Goal: Task Accomplishment & Management: Manage account settings

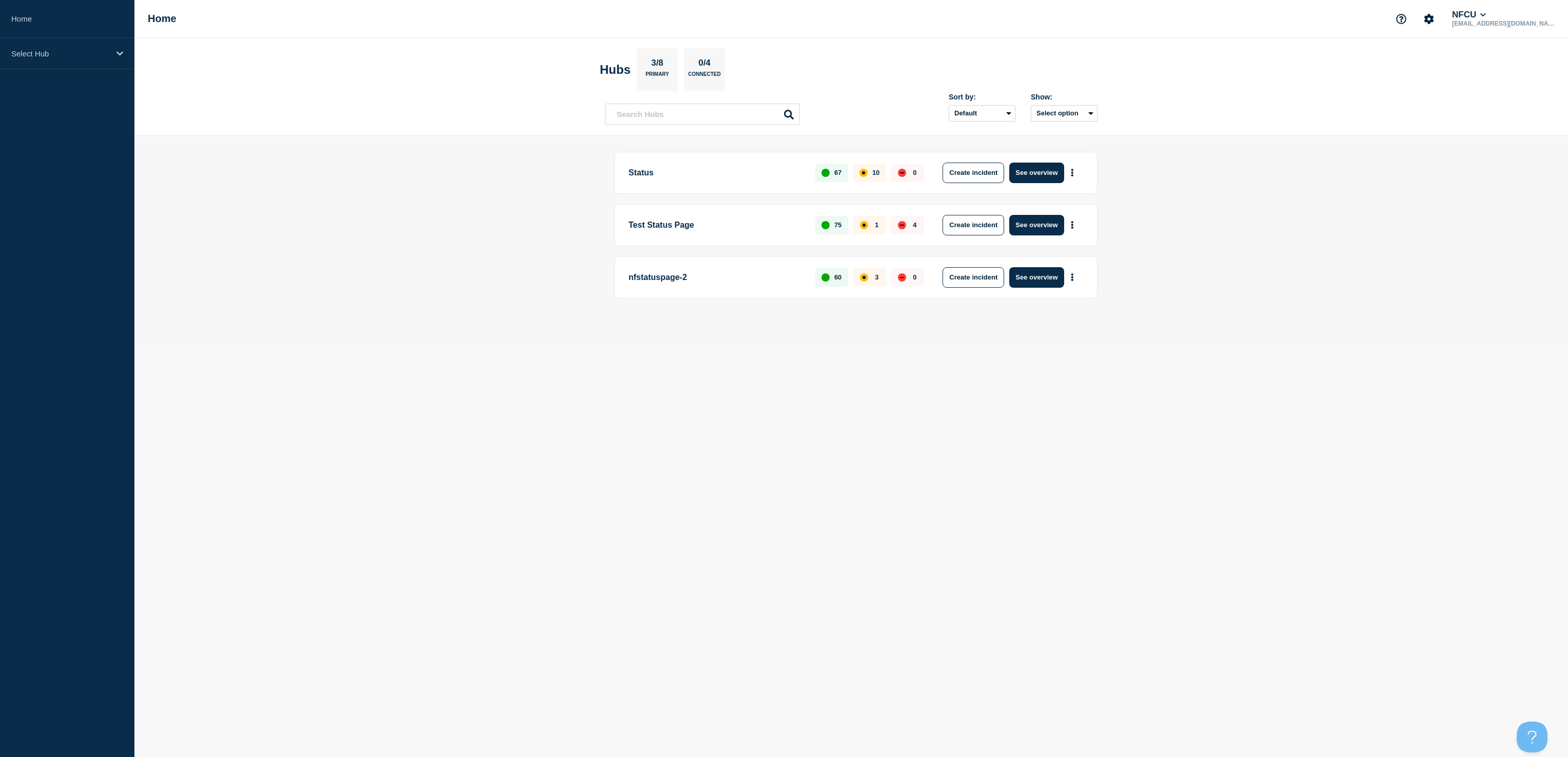
click at [323, 16] on div "Home NFCU vaibhav_balasubramanian@navyfederal.org" at bounding box center [851, 19] width 1434 height 38
click at [81, 56] on p "Select Hub" at bounding box center [60, 53] width 99 height 9
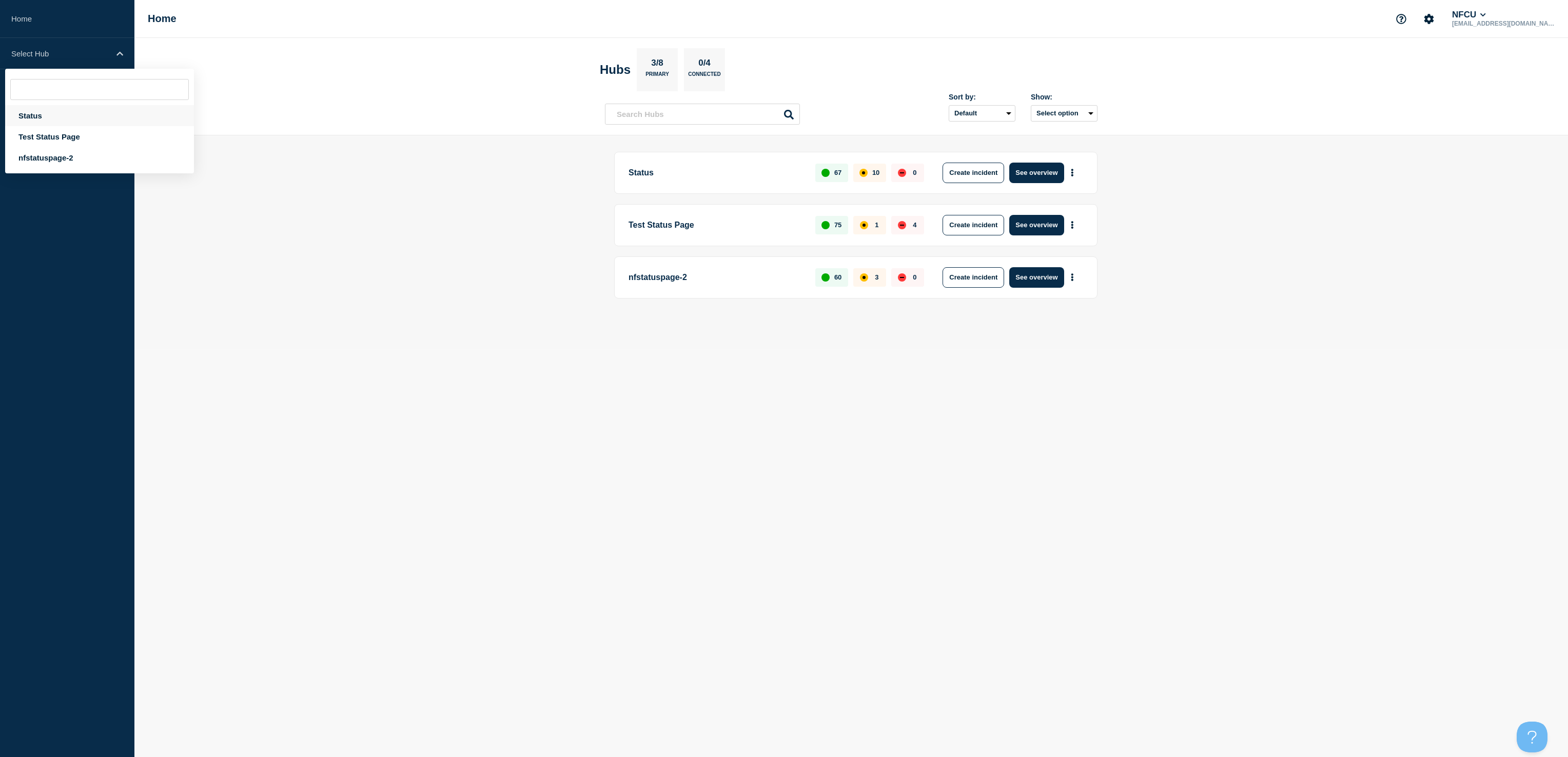
click at [44, 115] on div "Status" at bounding box center [99, 116] width 189 height 21
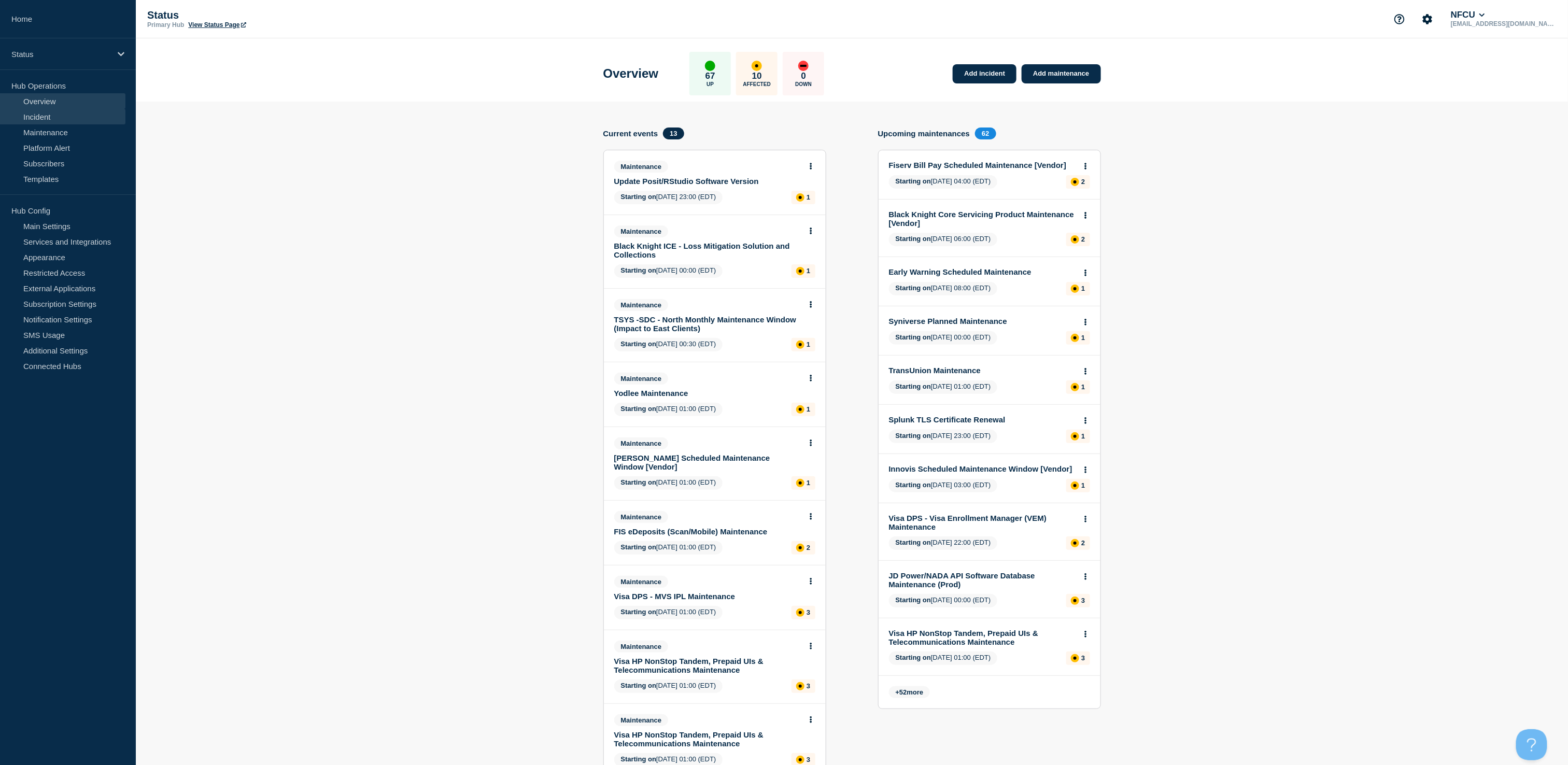
click at [41, 112] on link "Incident" at bounding box center [62, 116] width 125 height 15
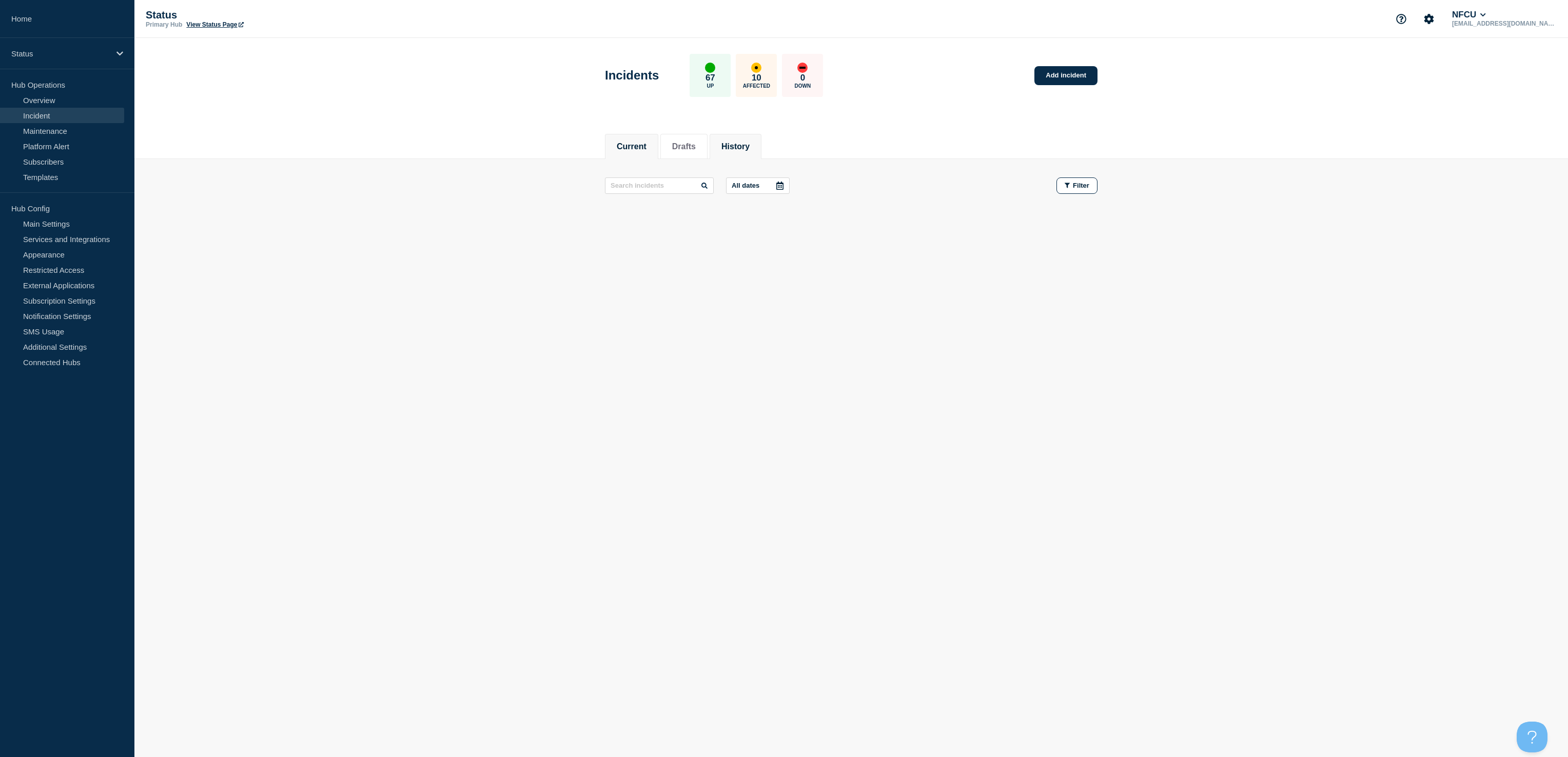
click at [741, 142] on button "History" at bounding box center [735, 146] width 28 height 9
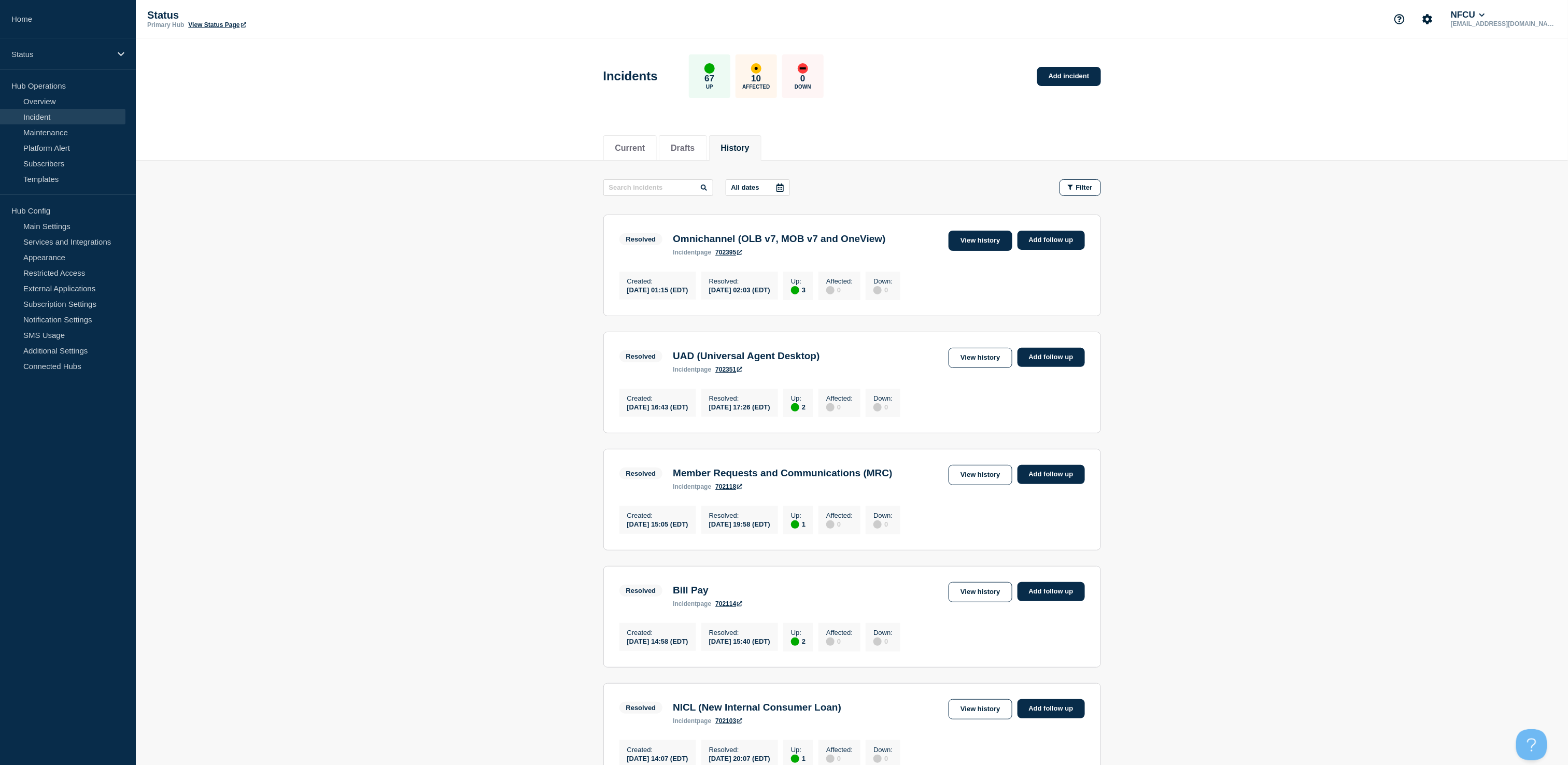
click at [968, 240] on link "View history" at bounding box center [980, 241] width 63 height 20
click at [31, 118] on link "Incident" at bounding box center [62, 116] width 125 height 15
click at [35, 100] on link "Overview" at bounding box center [62, 101] width 125 height 15
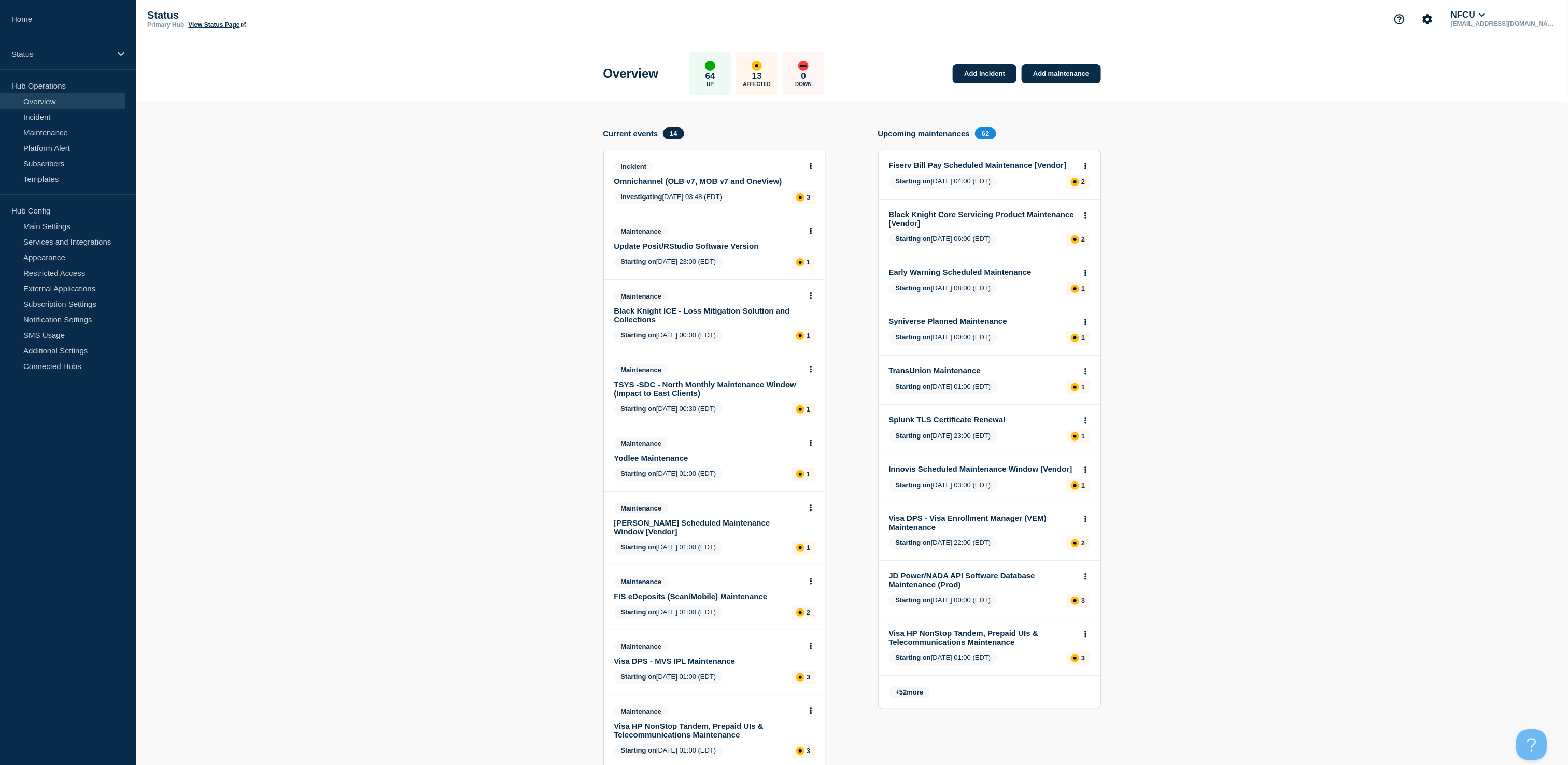
click at [636, 174] on div "Incident Omnichannel (OLB v7, MOB v7 and OneView)" at bounding box center [711, 173] width 192 height 25
click at [676, 186] on div "Incident Omnichannel (OLB v7, MOB v7 and OneView) Investigating 2025-08-24 03:4…" at bounding box center [715, 182] width 222 height 64
click at [672, 182] on link "Omnichannel (OLB v7, MOB v7 and OneView)" at bounding box center [708, 180] width 187 height 9
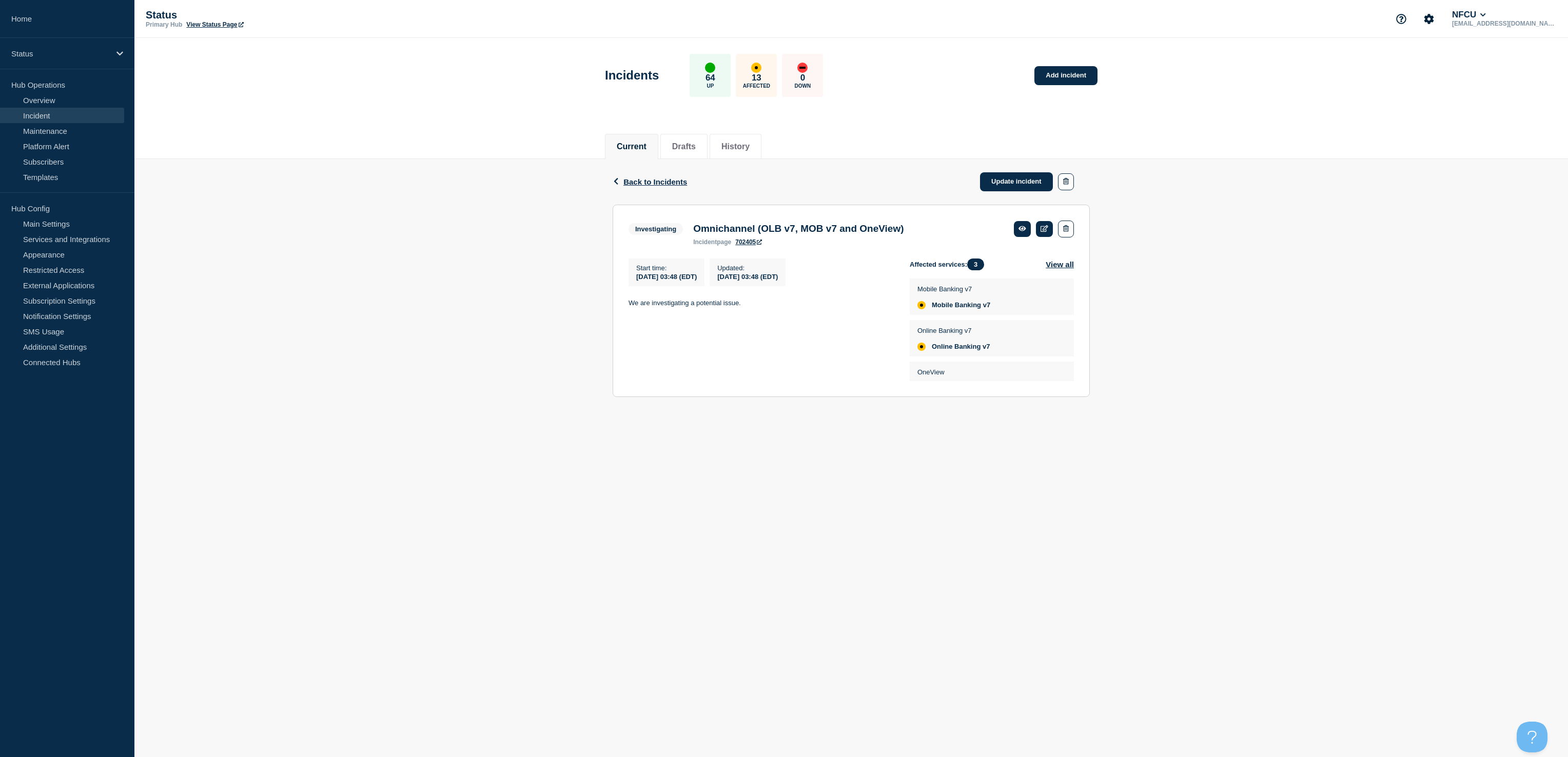
click at [76, 479] on aside "Home Status Hub Operations Overview Incident Maintenance Platform Alert Subscri…" at bounding box center [67, 378] width 135 height 757
click at [998, 186] on link "Update incident" at bounding box center [1016, 181] width 73 height 19
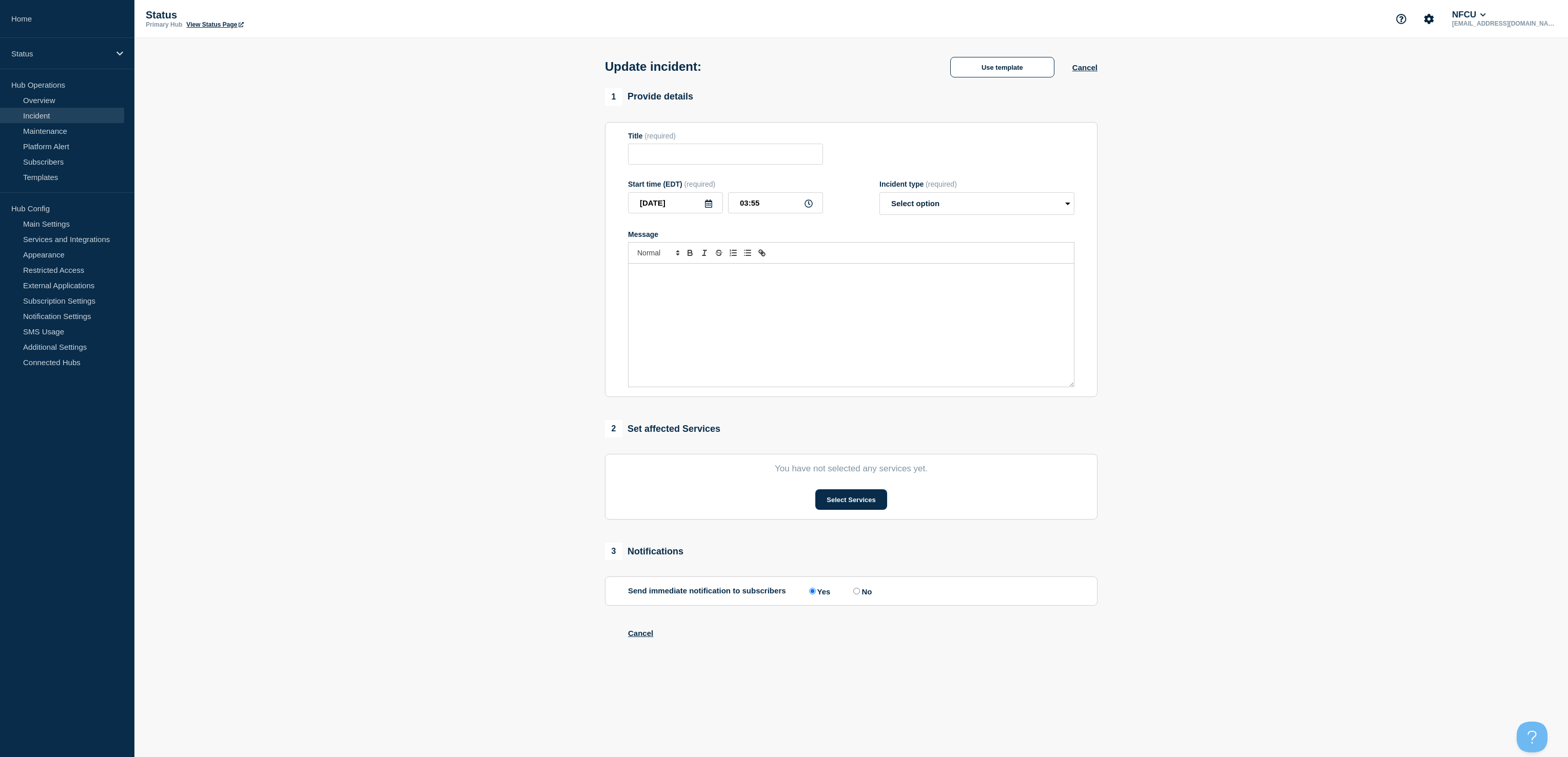
type input "Omnichannel (OLB v7, MOB v7 and OneView)"
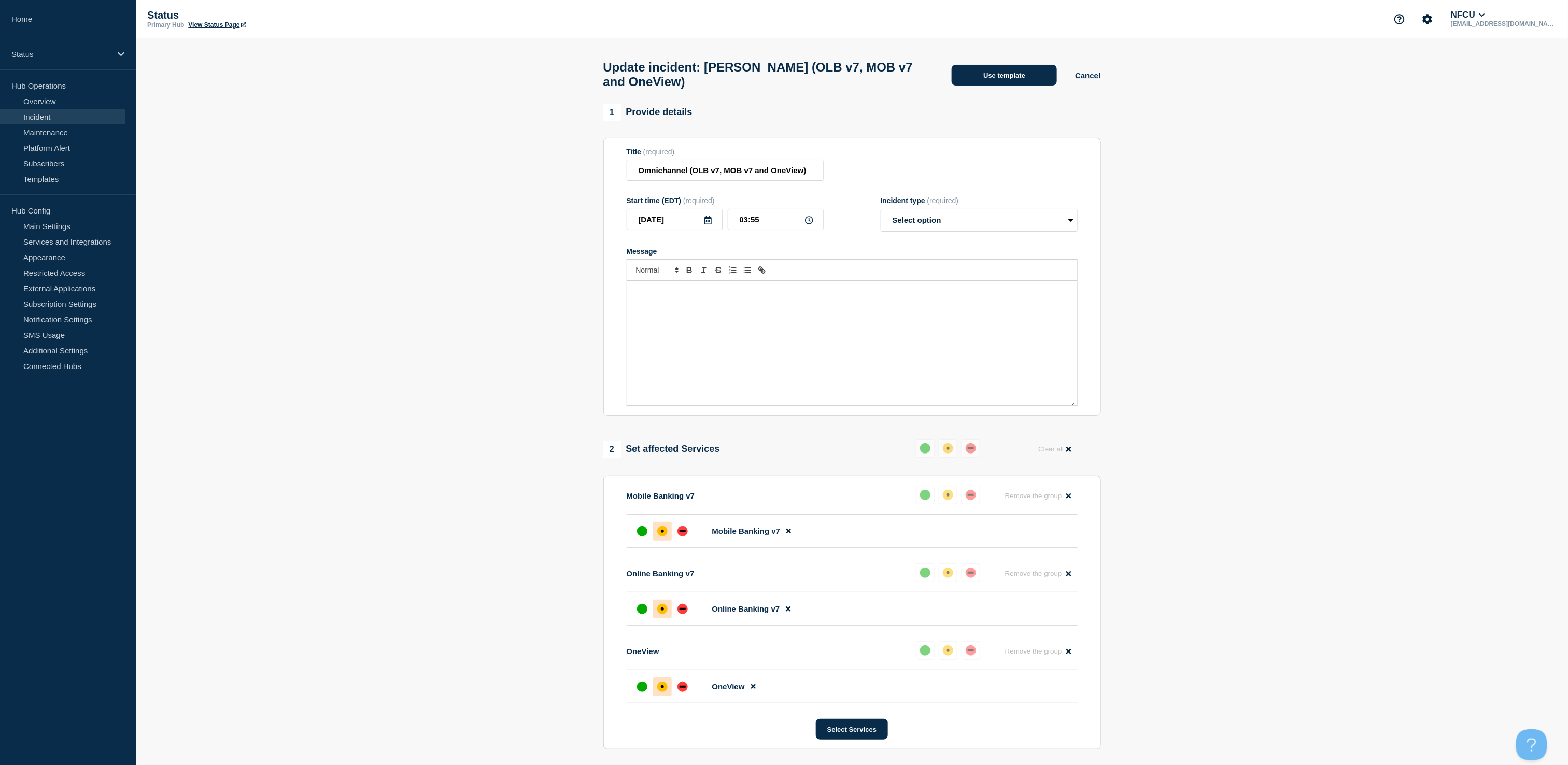
click at [991, 80] on button "Use template" at bounding box center [1004, 75] width 106 height 21
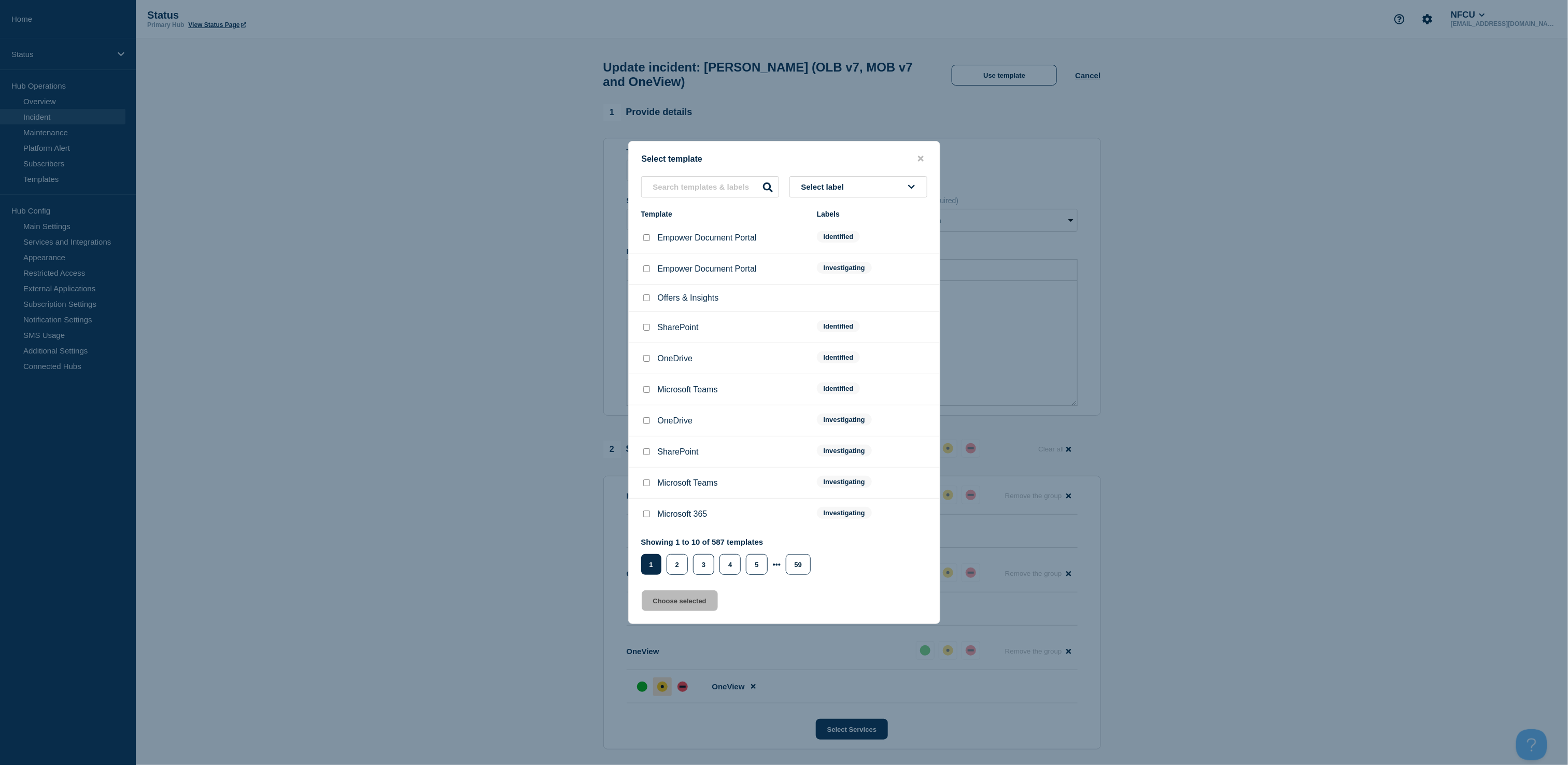
click at [837, 182] on button "Select label" at bounding box center [859, 187] width 138 height 21
click at [825, 258] on button "Identified" at bounding box center [859, 265] width 138 height 21
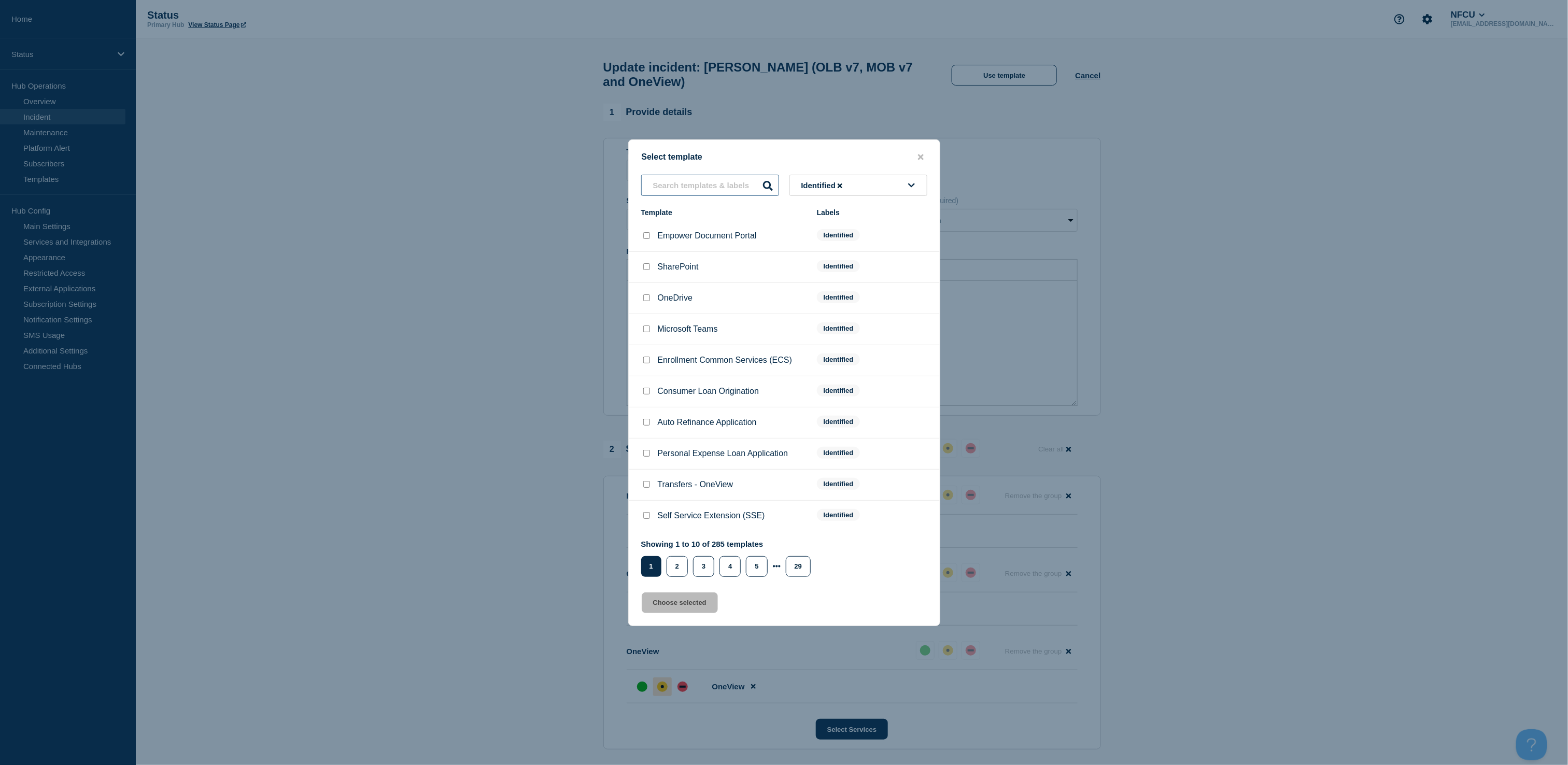
click at [717, 190] on input "text" at bounding box center [710, 185] width 138 height 21
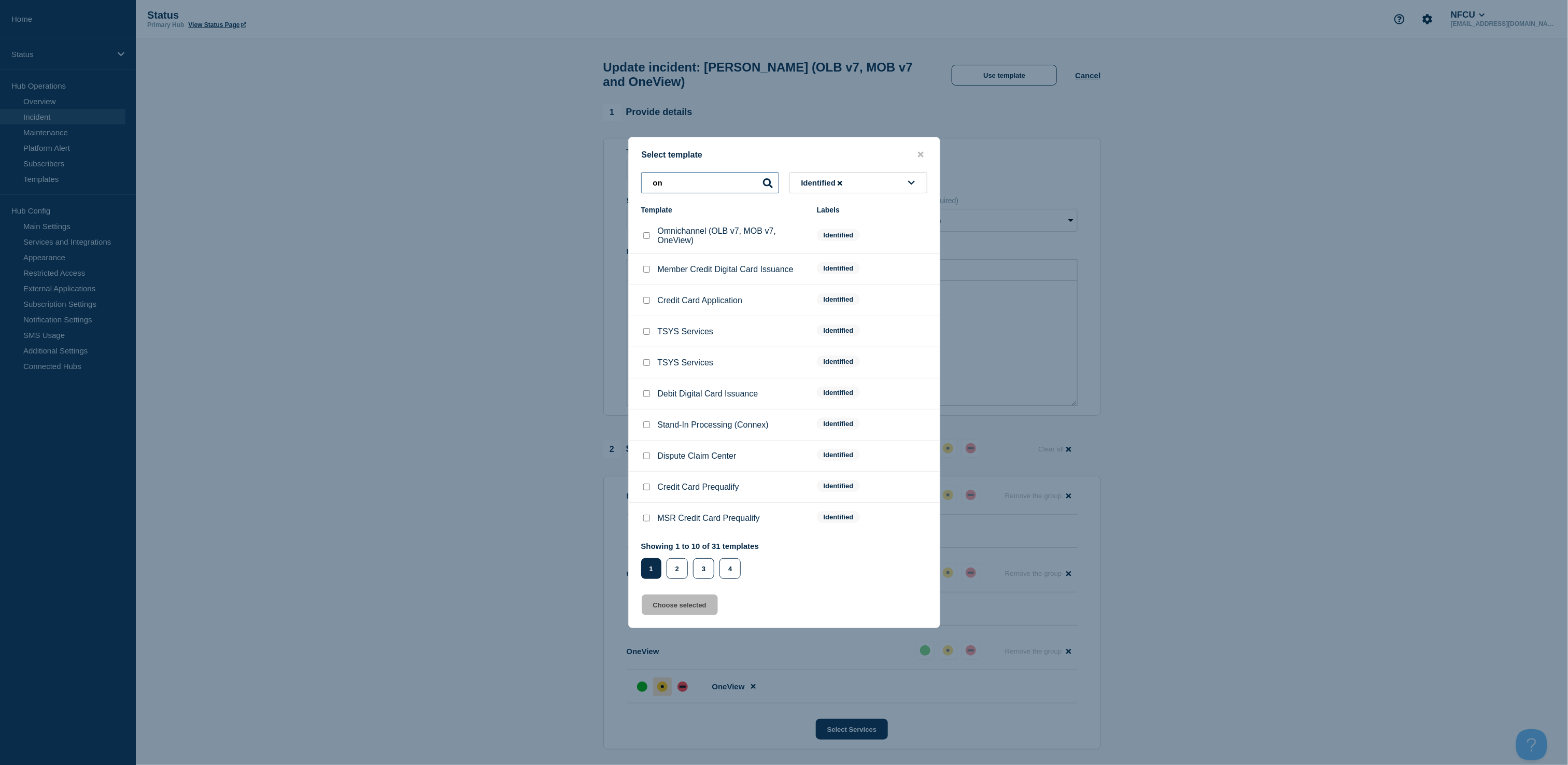
type input "o"
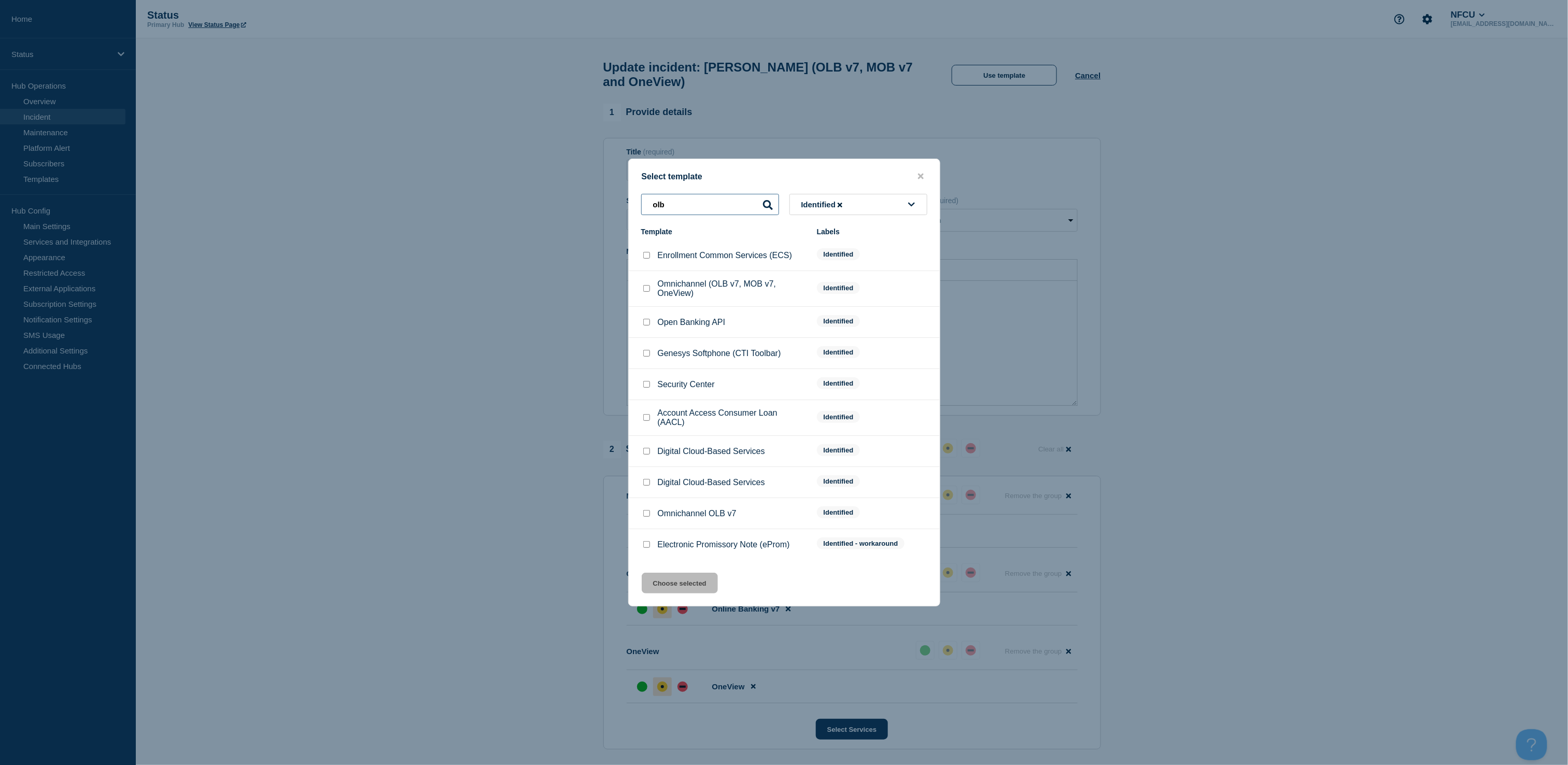
type input "olb"
click at [647, 516] on input "Omnichannel OLB v7 checkbox" at bounding box center [646, 514] width 7 height 7
checkbox input "true"
click at [670, 580] on button "Choose selected" at bounding box center [679, 583] width 76 height 21
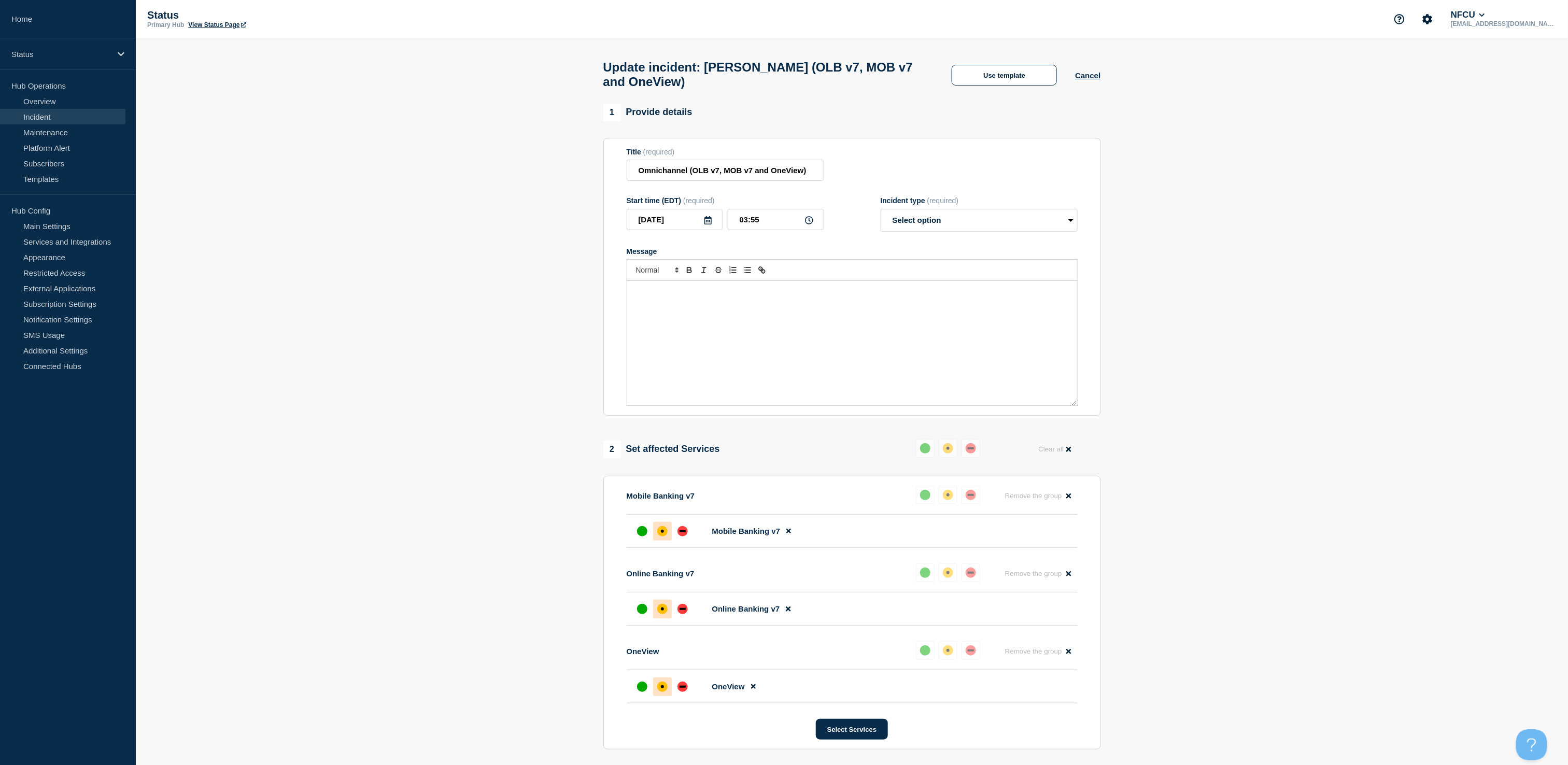
select select "identified"
click at [819, 178] on input "Omnichannel (OLB v7, MOB v7 and OneView)" at bounding box center [725, 171] width 197 height 21
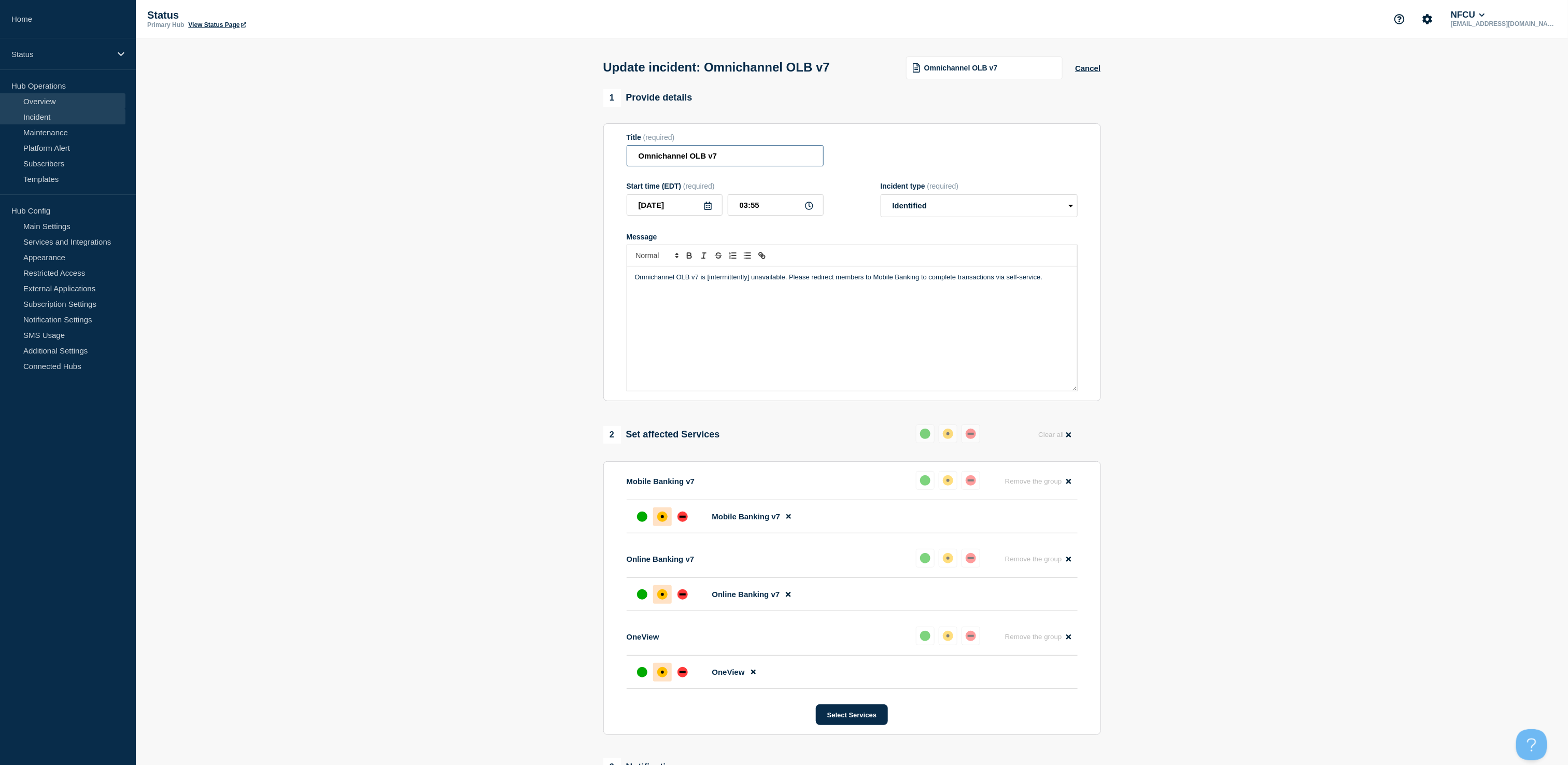
type input "Omnichannel OLB v7"
click at [37, 105] on link "Overview" at bounding box center [62, 101] width 125 height 15
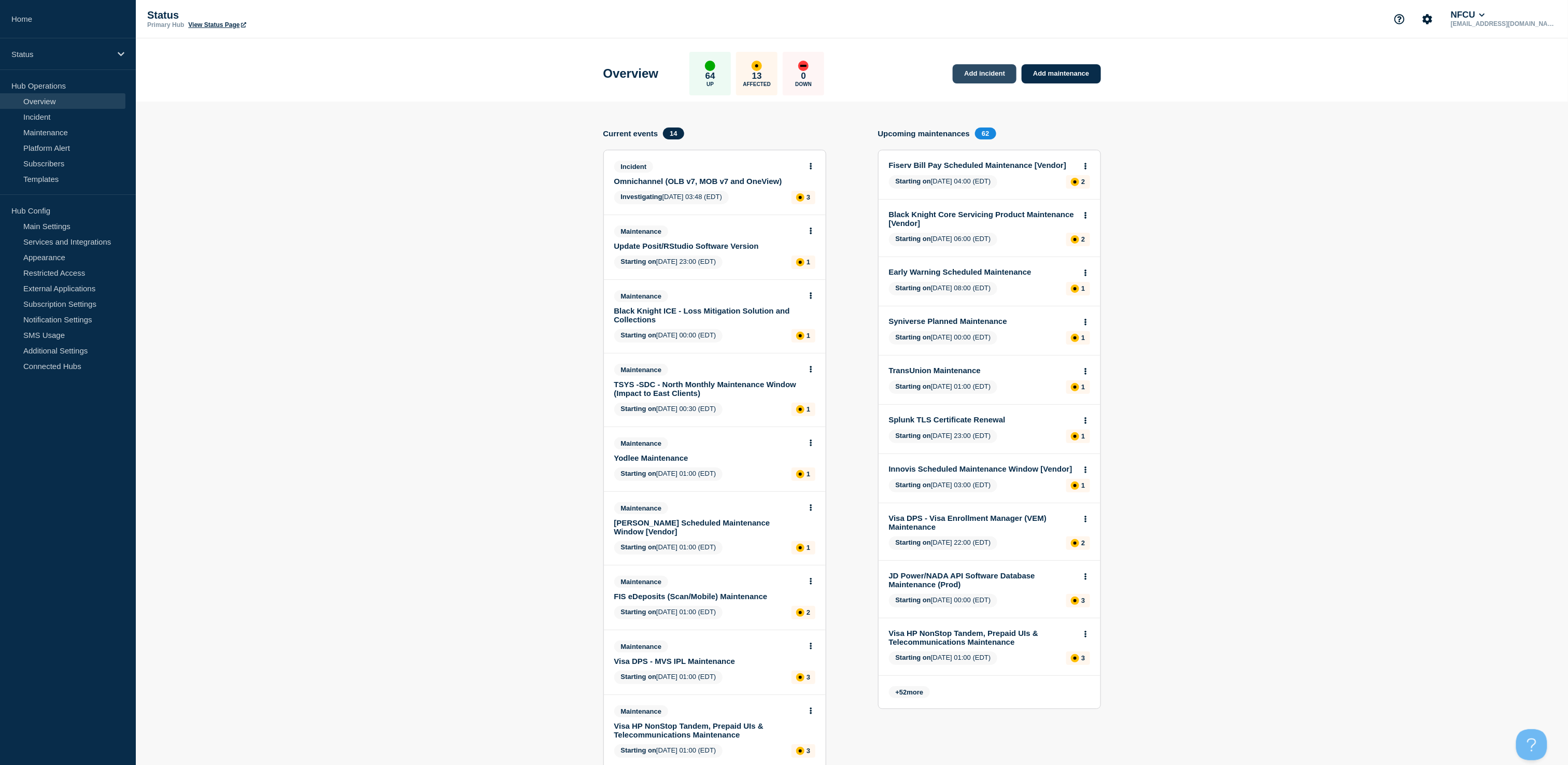
click at [971, 74] on link "Add incident" at bounding box center [985, 74] width 64 height 19
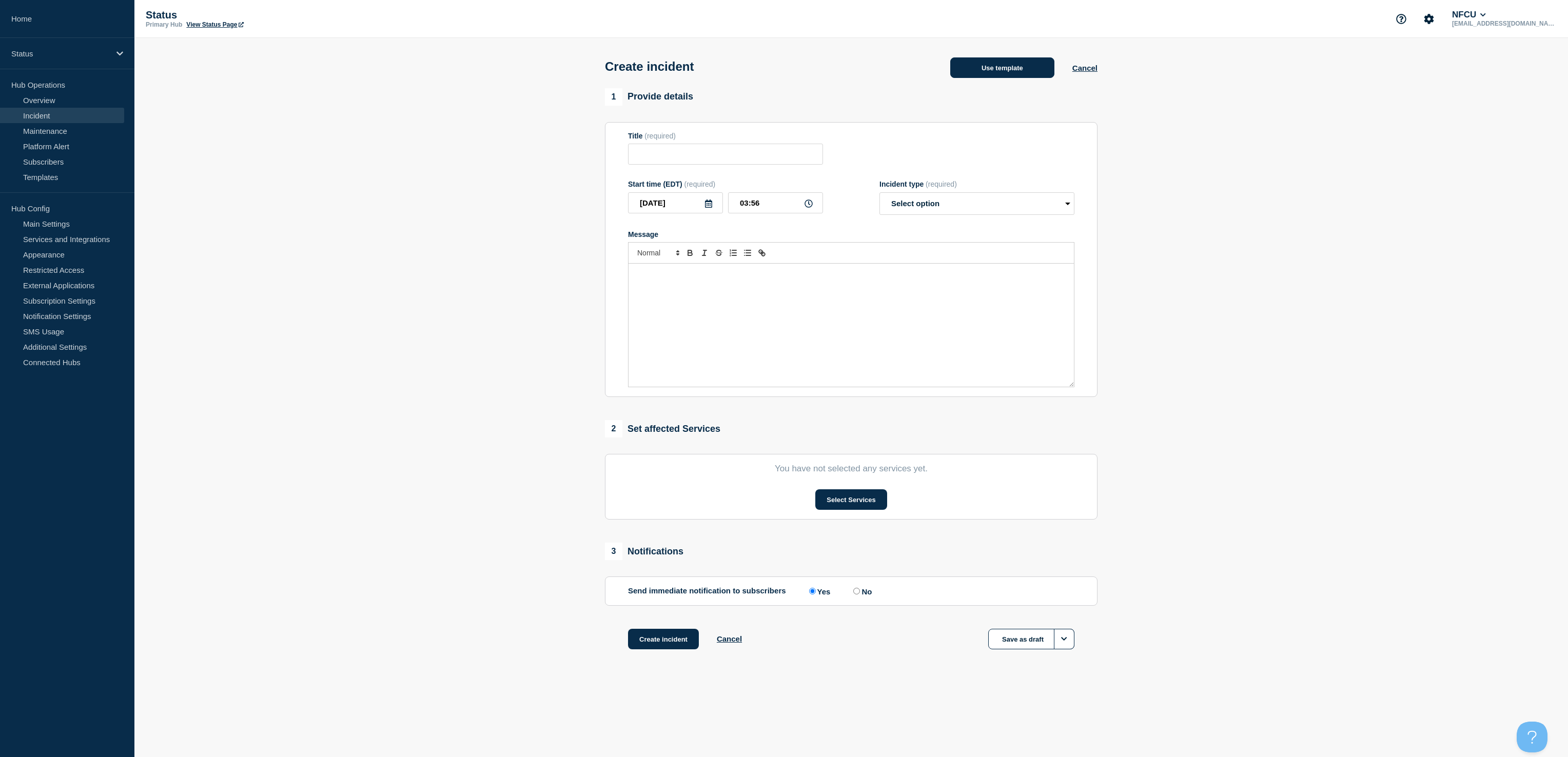
click at [993, 72] on button "Use template" at bounding box center [1002, 67] width 104 height 20
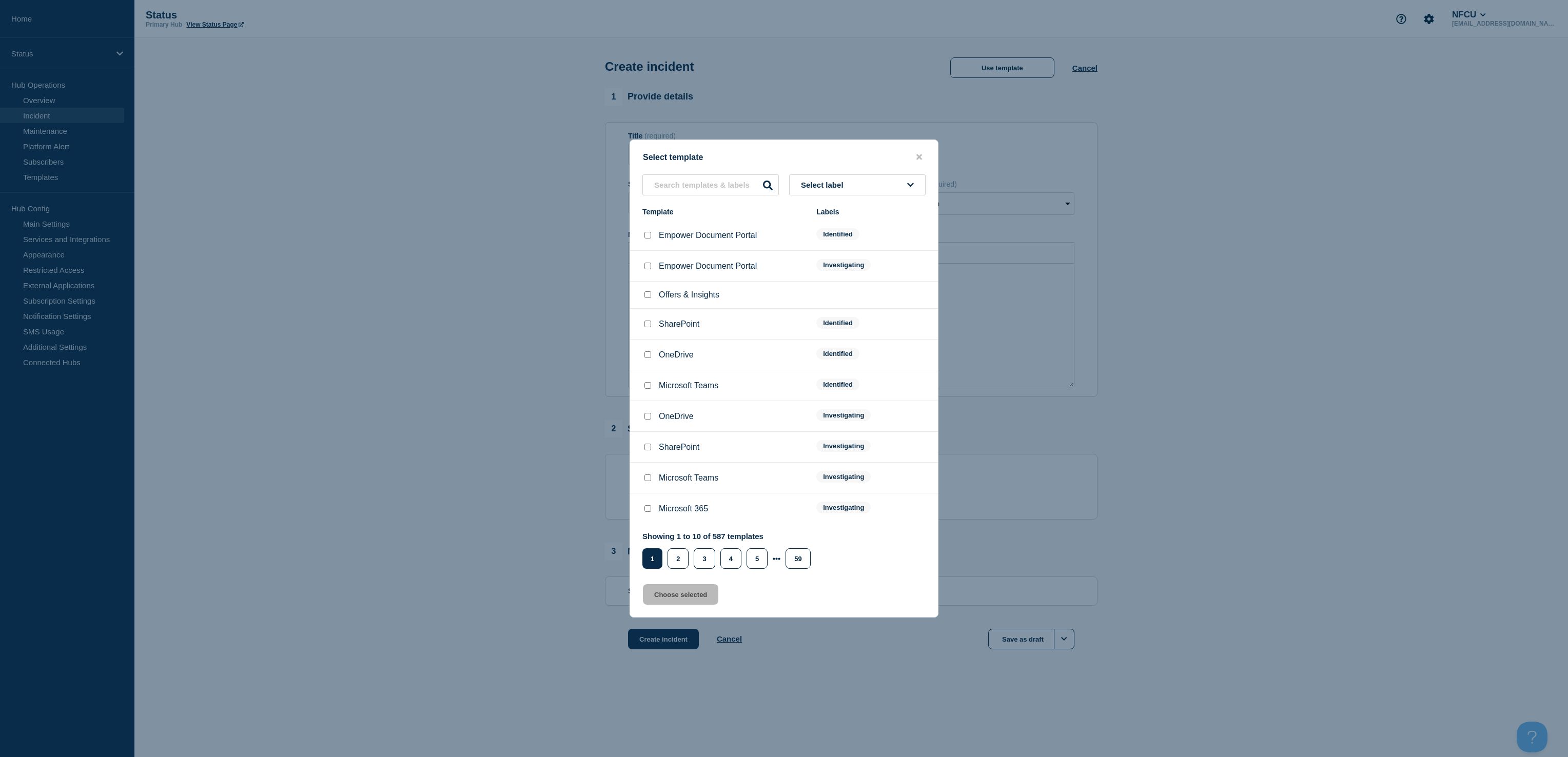
click at [829, 181] on span "Select label" at bounding box center [824, 184] width 47 height 9
click at [824, 257] on button "Identified" at bounding box center [857, 262] width 137 height 21
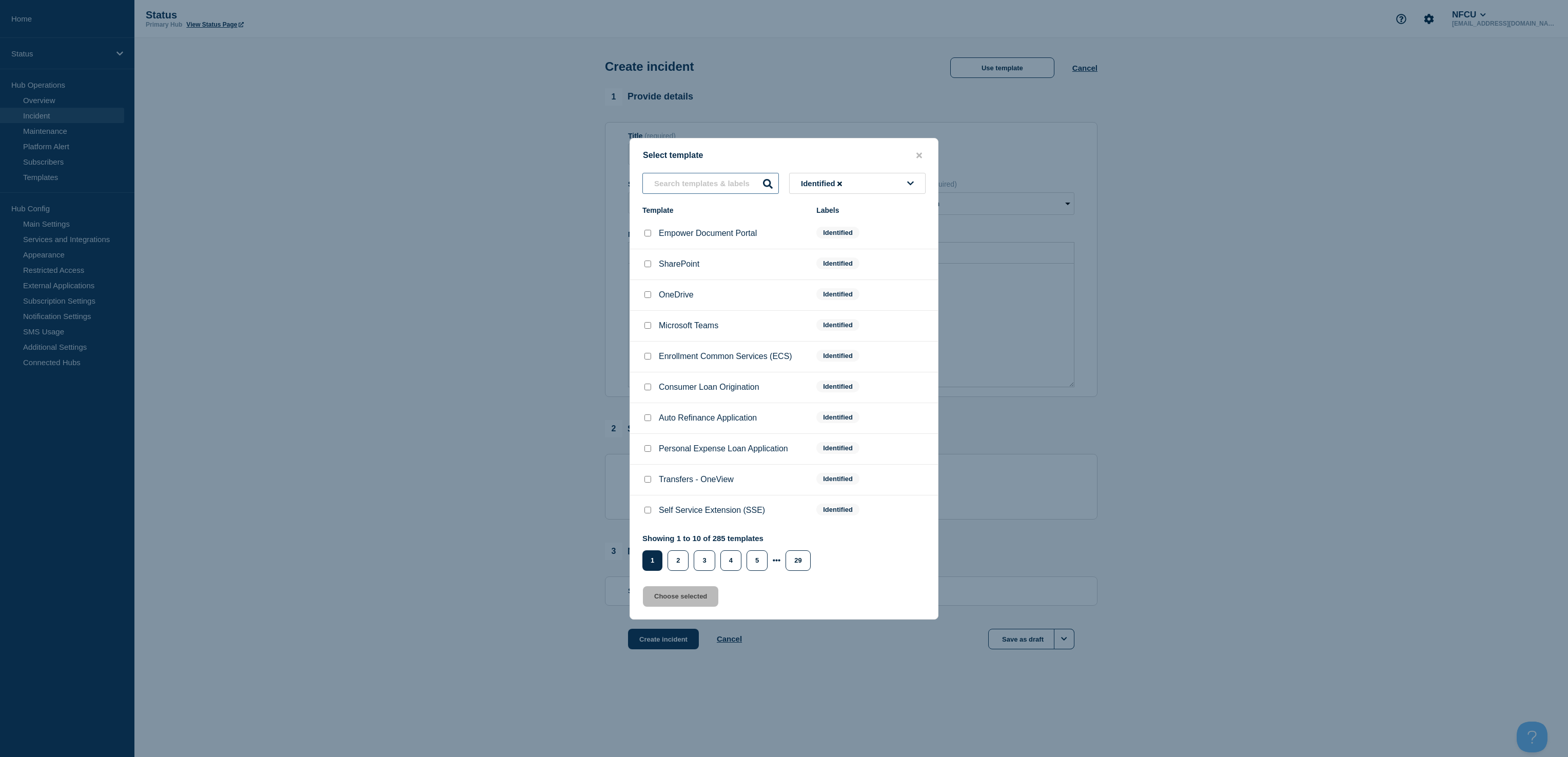
click at [704, 187] on input "text" at bounding box center [711, 183] width 137 height 21
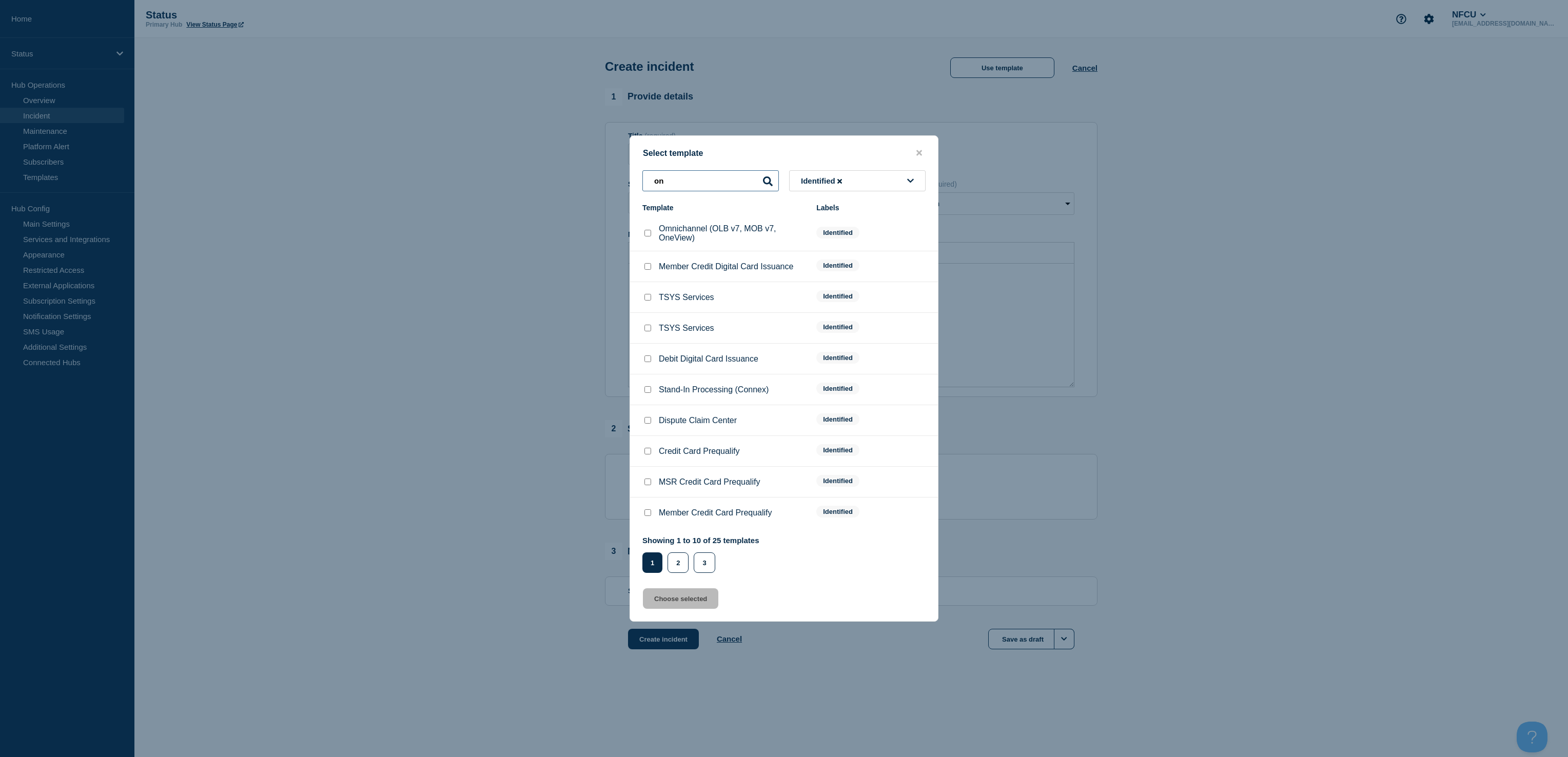
type input "o"
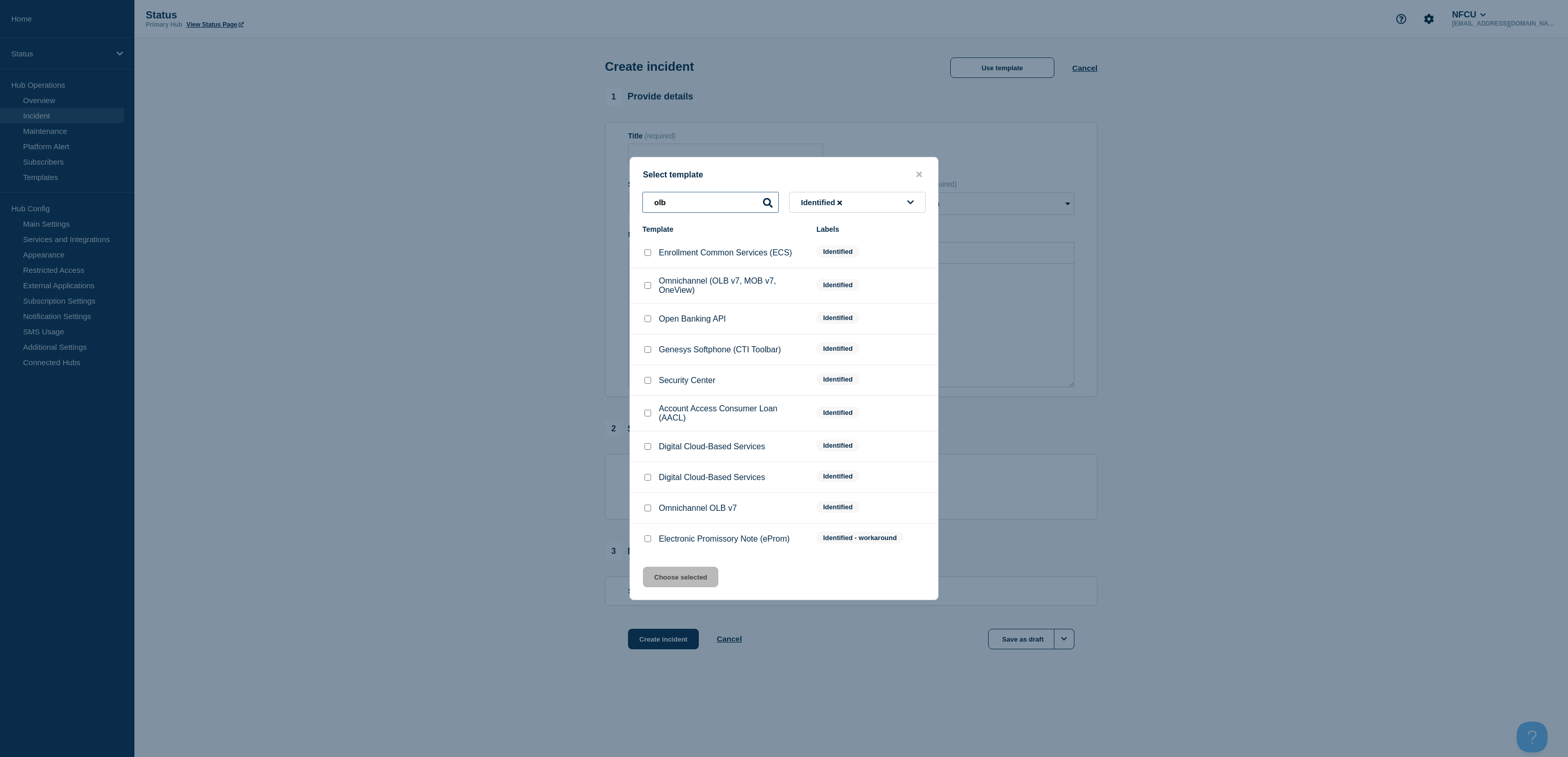
type input "olb"
click at [646, 511] on input "Omnichannel OLB v7 checkbox" at bounding box center [648, 508] width 7 height 7
checkbox input "true"
click at [665, 585] on button "Choose selected" at bounding box center [681, 576] width 76 height 20
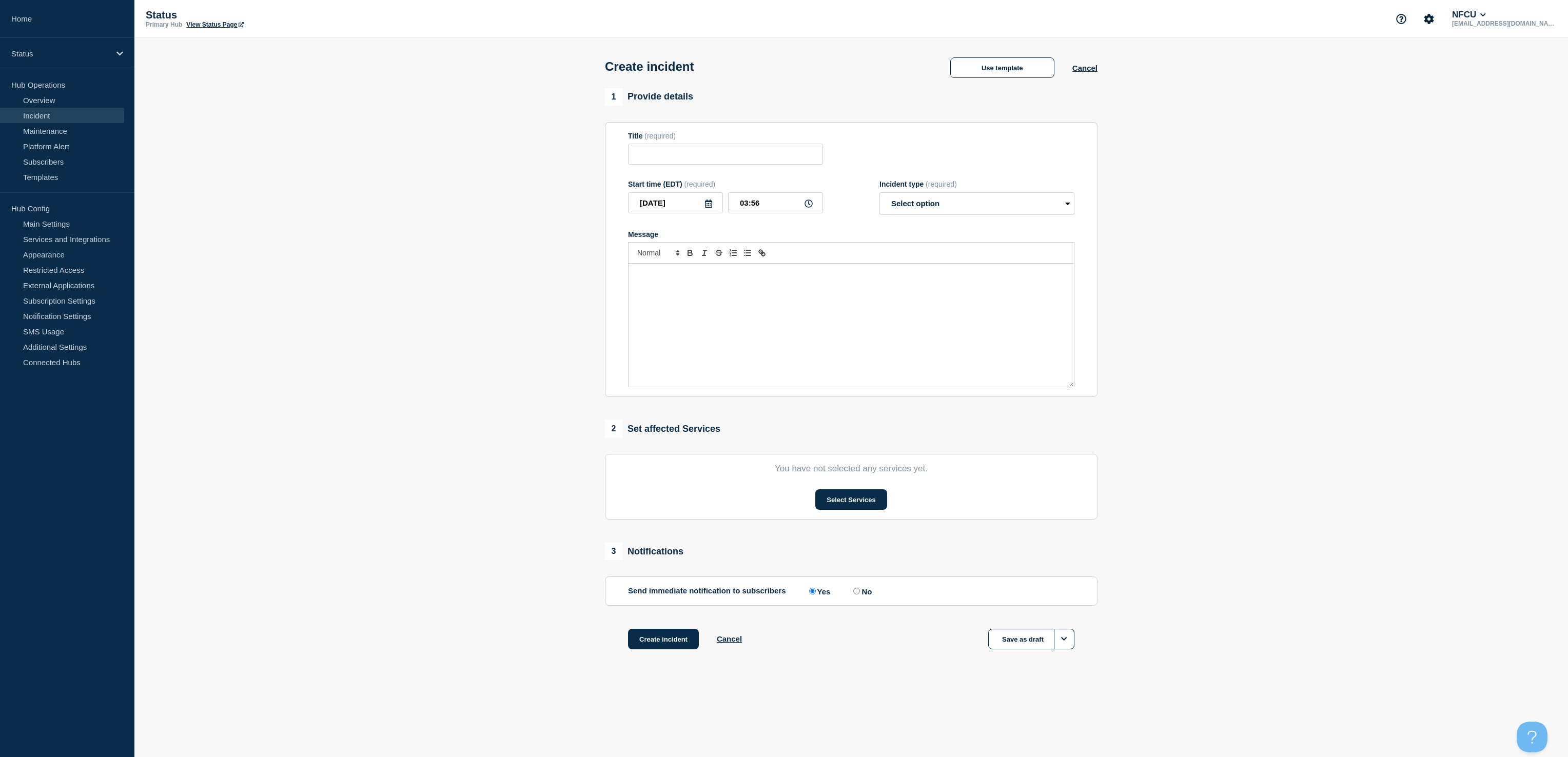
type input "Omnichannel OLB v7"
select select "identified"
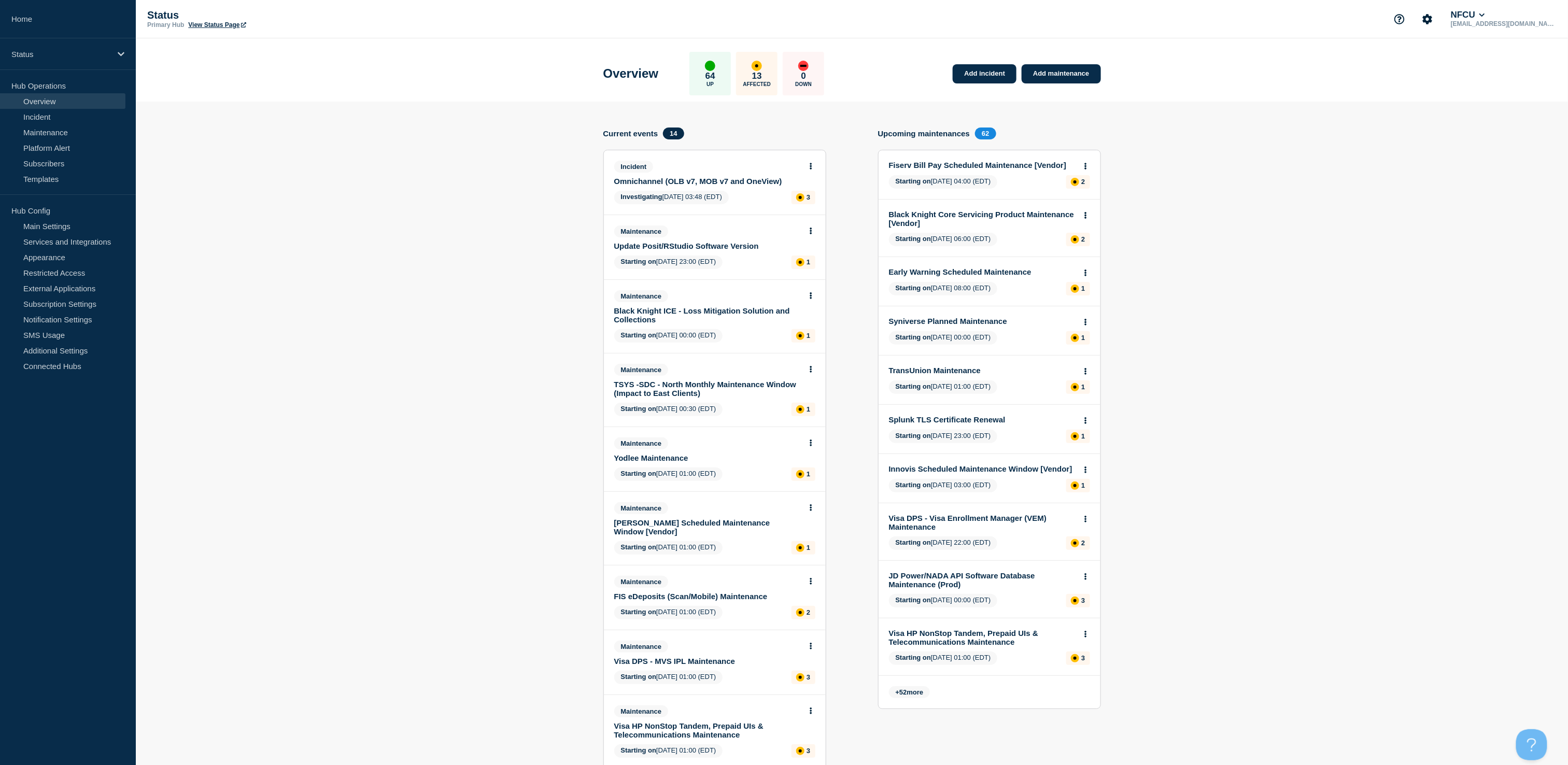
click at [635, 186] on div "Incident Omnichannel (OLB v7, MOB v7 and OneView) Investigating 2025-08-24 03:4…" at bounding box center [715, 182] width 222 height 64
click at [628, 178] on link "Omnichannel (OLB v7, MOB v7 and OneView)" at bounding box center [708, 180] width 187 height 9
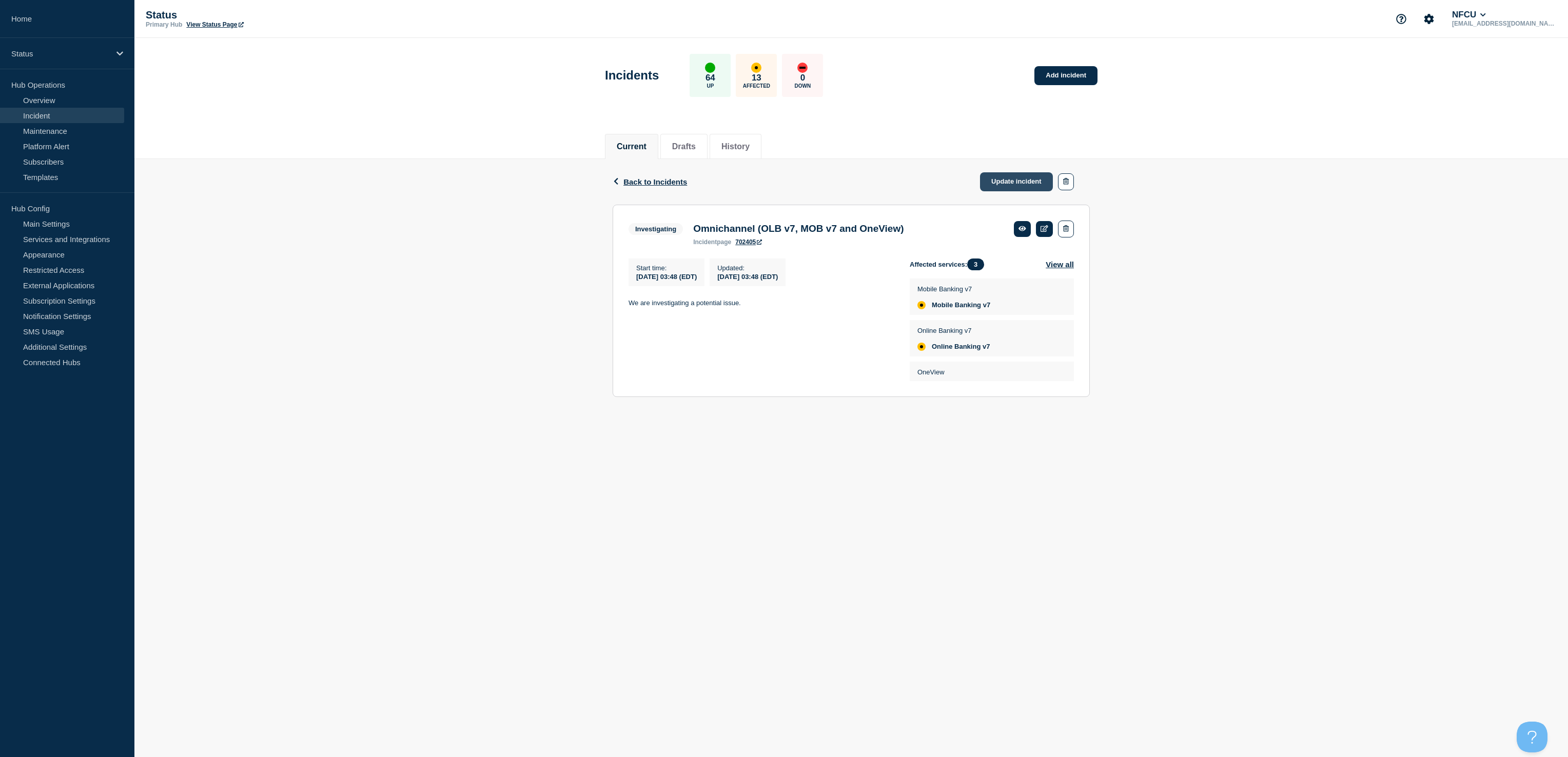
click at [1029, 172] on link "Update incident" at bounding box center [1016, 181] width 73 height 19
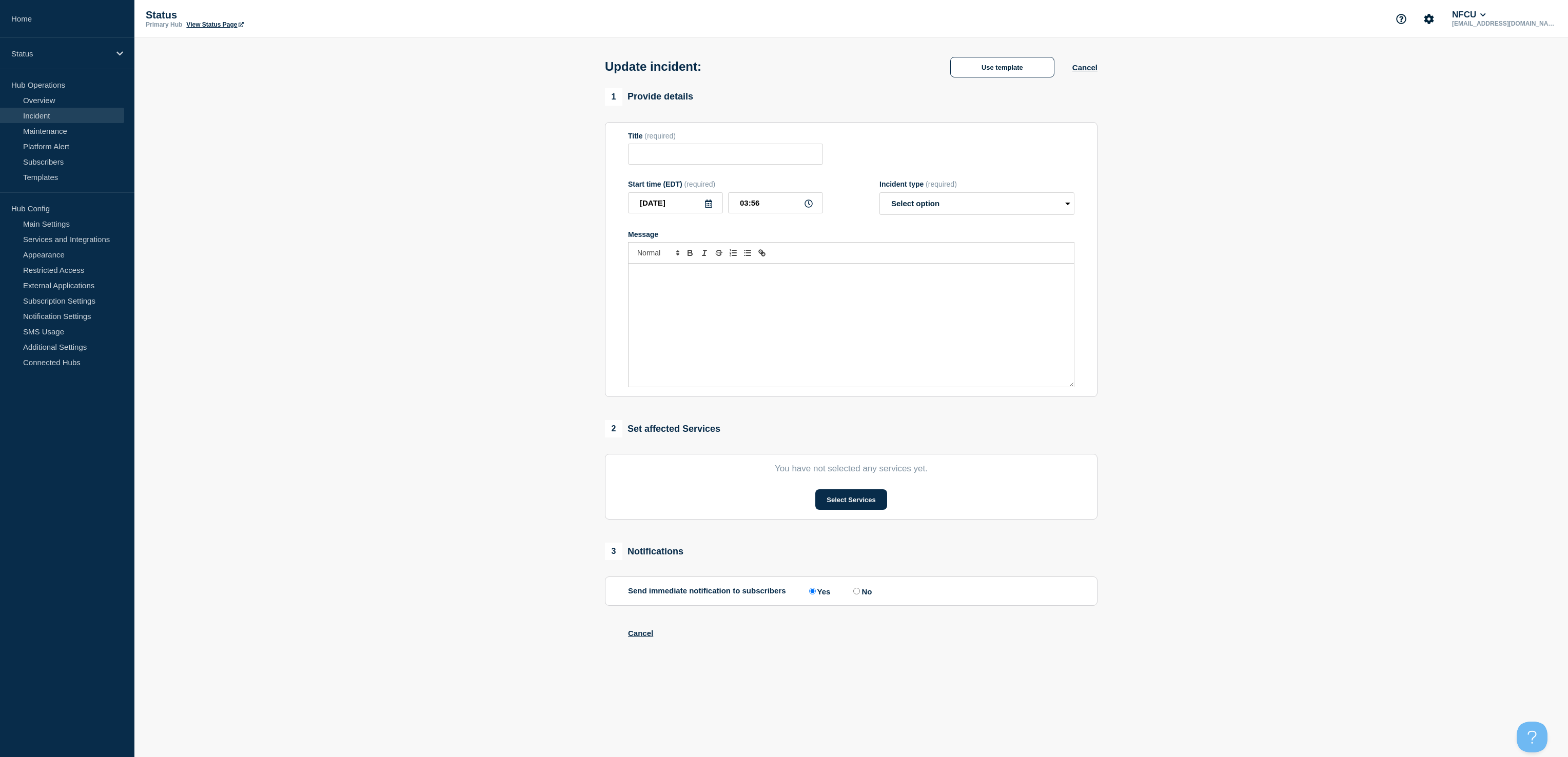
type input "Omnichannel (OLB v7, MOB v7 and OneView)"
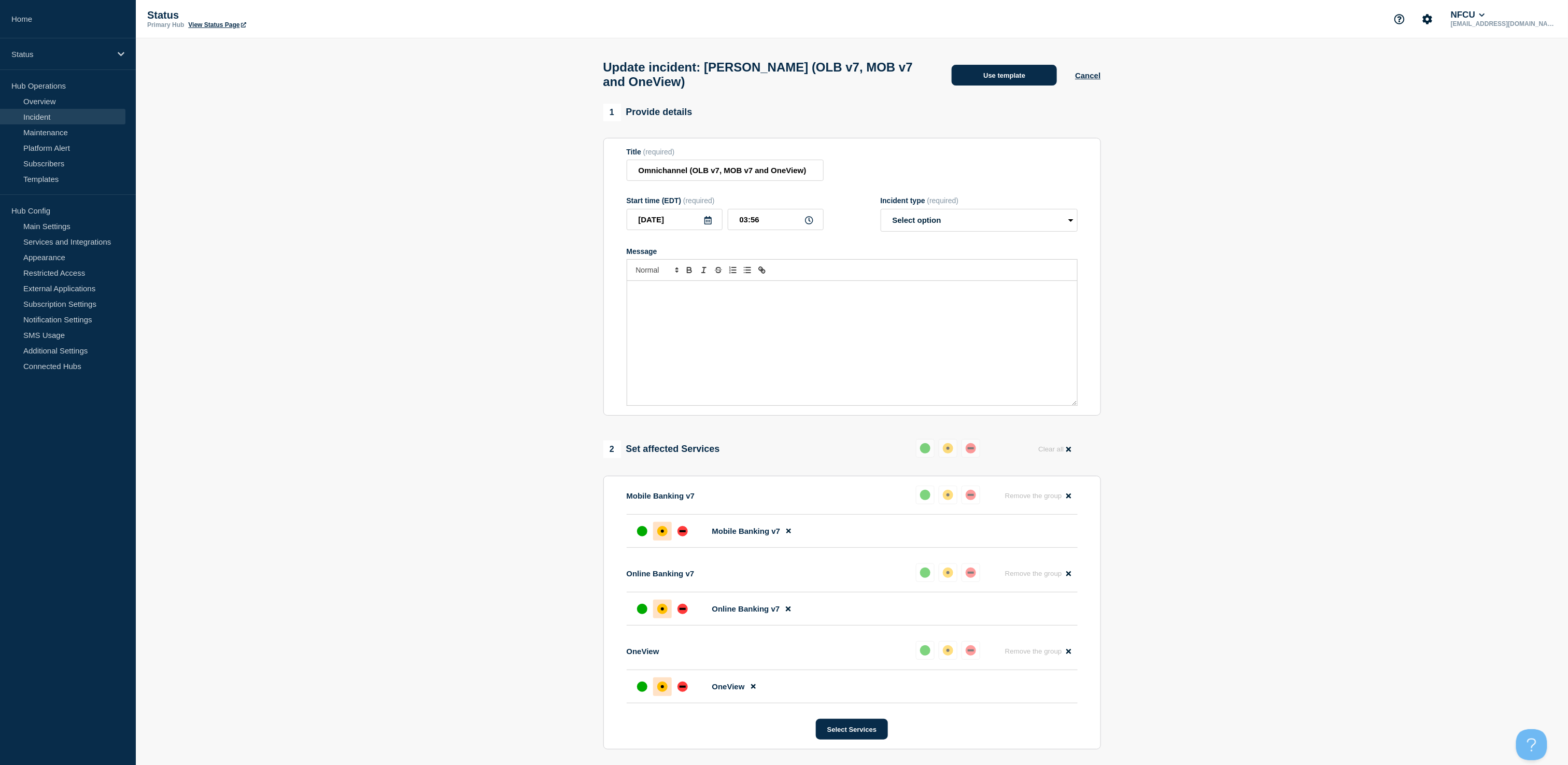
click at [1003, 78] on button "Use template" at bounding box center [1004, 75] width 106 height 21
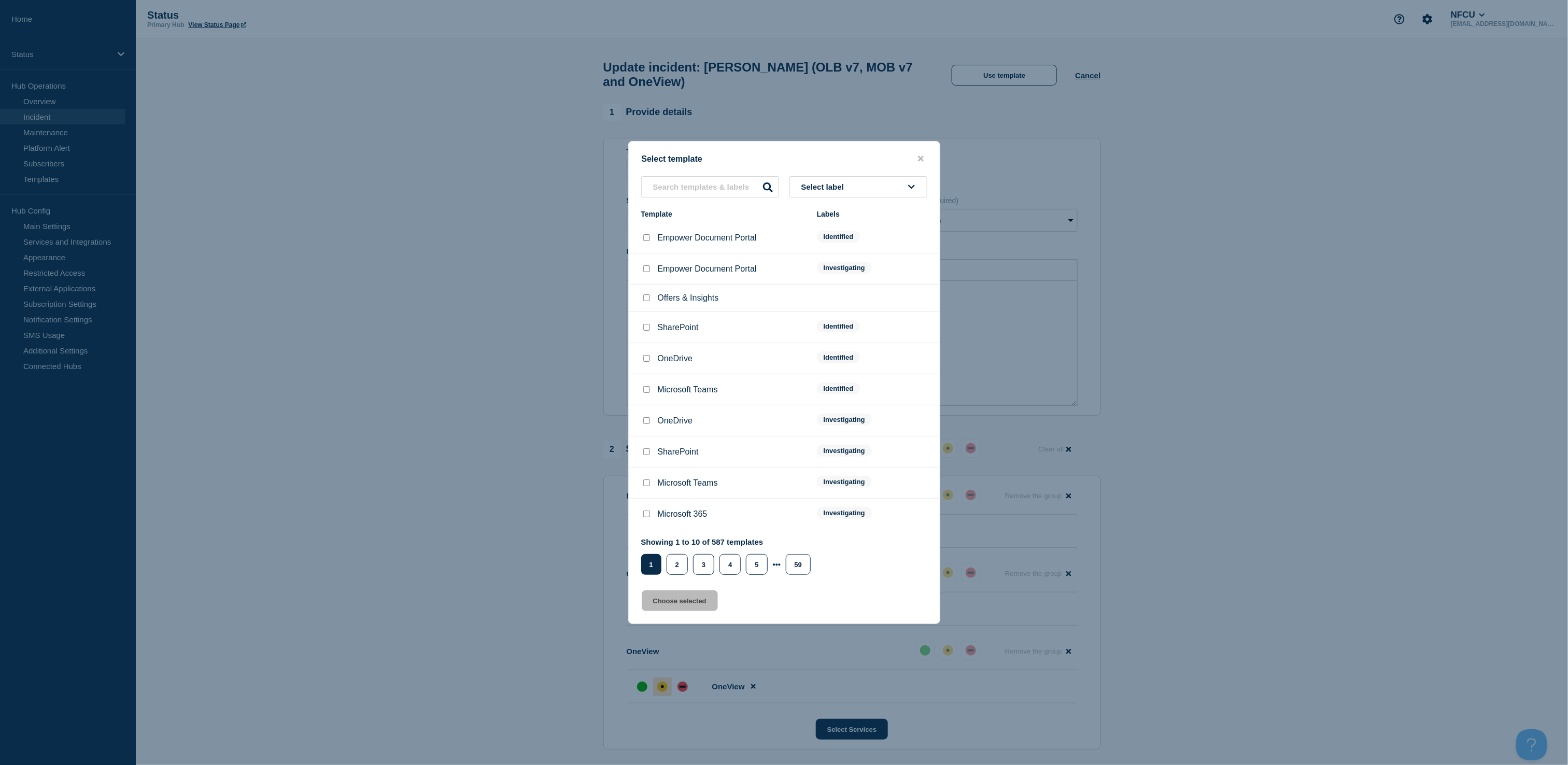
click at [833, 186] on span "Select label" at bounding box center [825, 186] width 47 height 9
click at [804, 265] on button "Identified" at bounding box center [859, 265] width 138 height 21
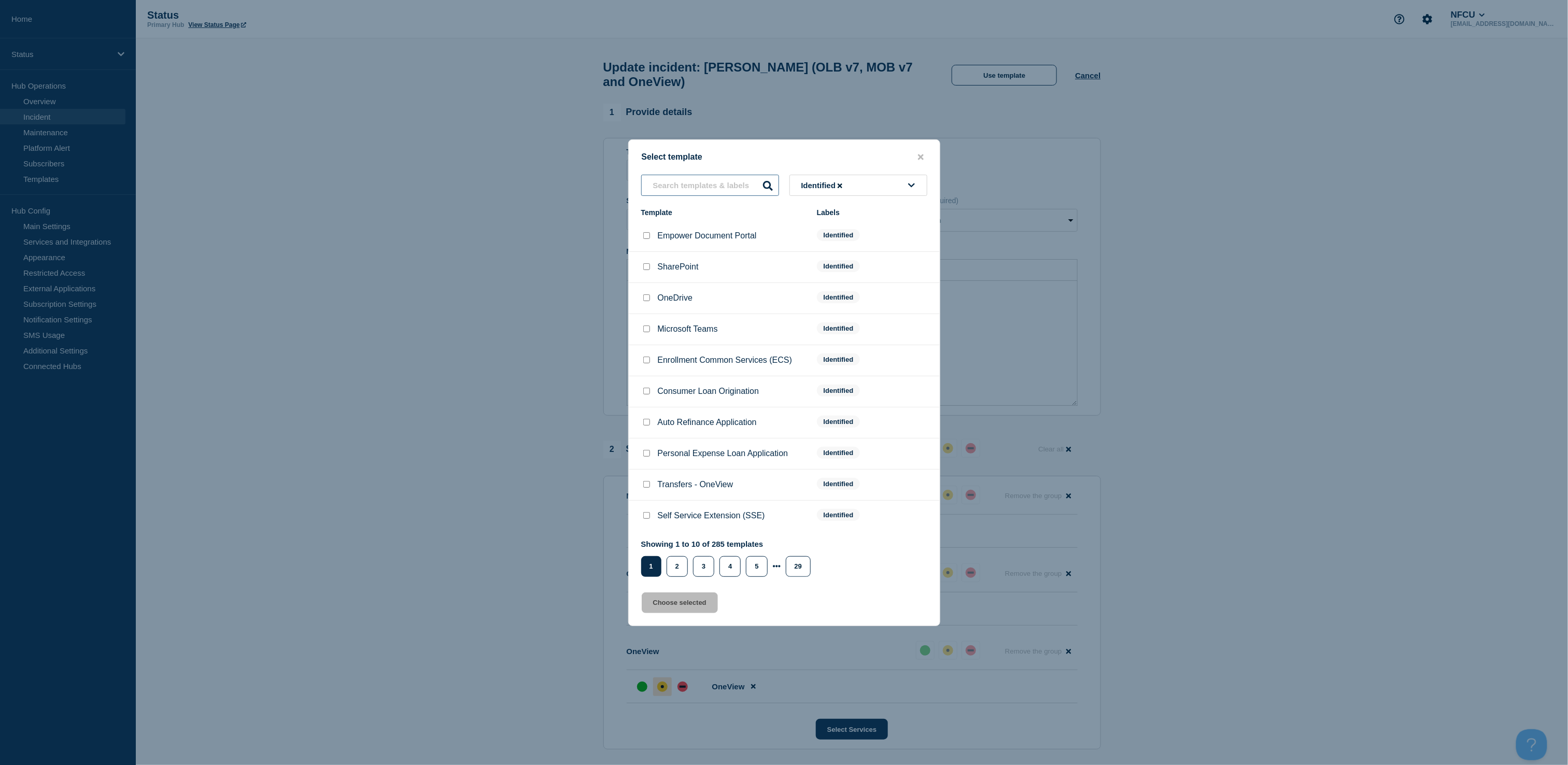
click at [705, 189] on input "text" at bounding box center [710, 185] width 138 height 21
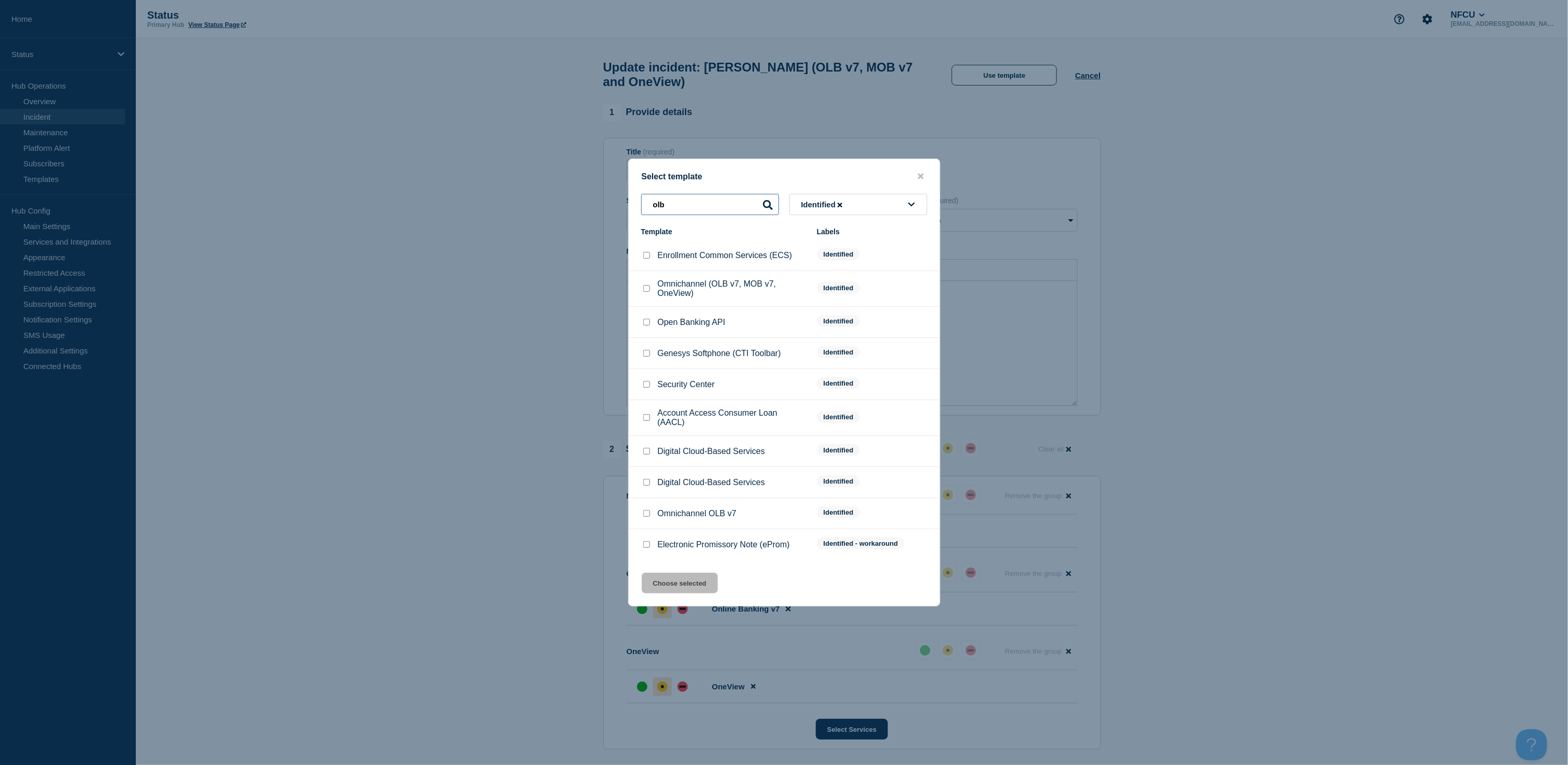
type input "olb"
click at [648, 516] on input "Omnichannel OLB v7 checkbox" at bounding box center [646, 514] width 7 height 7
checkbox input "true"
click at [672, 584] on button "Choose selected" at bounding box center [679, 583] width 76 height 21
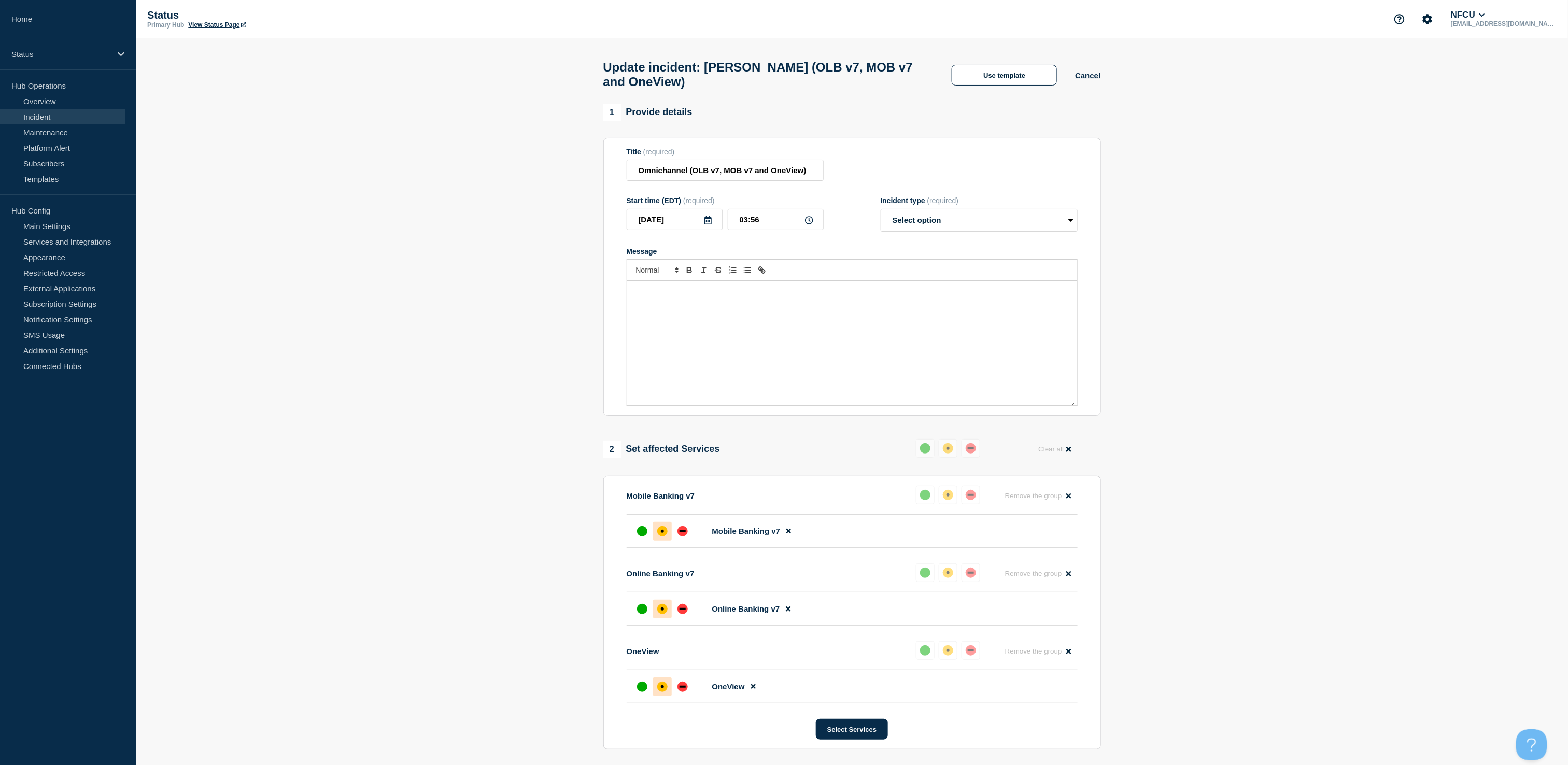
select select "identified"
click at [813, 181] on input "Omnichannel (OLB v7, MOB v7 and OneView)" at bounding box center [725, 171] width 197 height 21
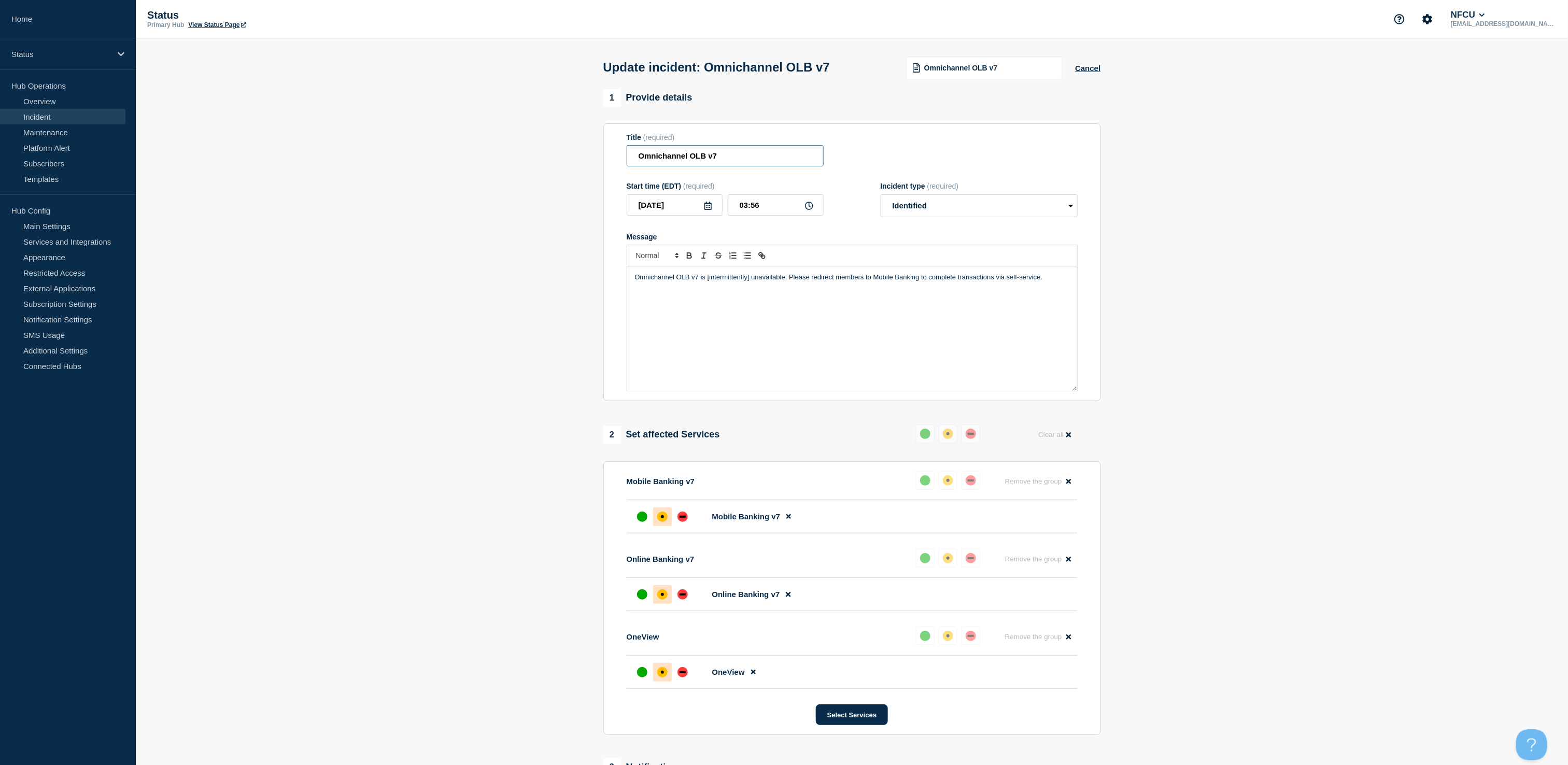
type input "Omnichannel OLB v7"
click at [751, 282] on p "Omnichannel OLB v7 is [intermittently] unavailable. Please redirect members to …" at bounding box center [852, 277] width 435 height 9
click at [794, 523] on button at bounding box center [789, 516] width 17 height 20
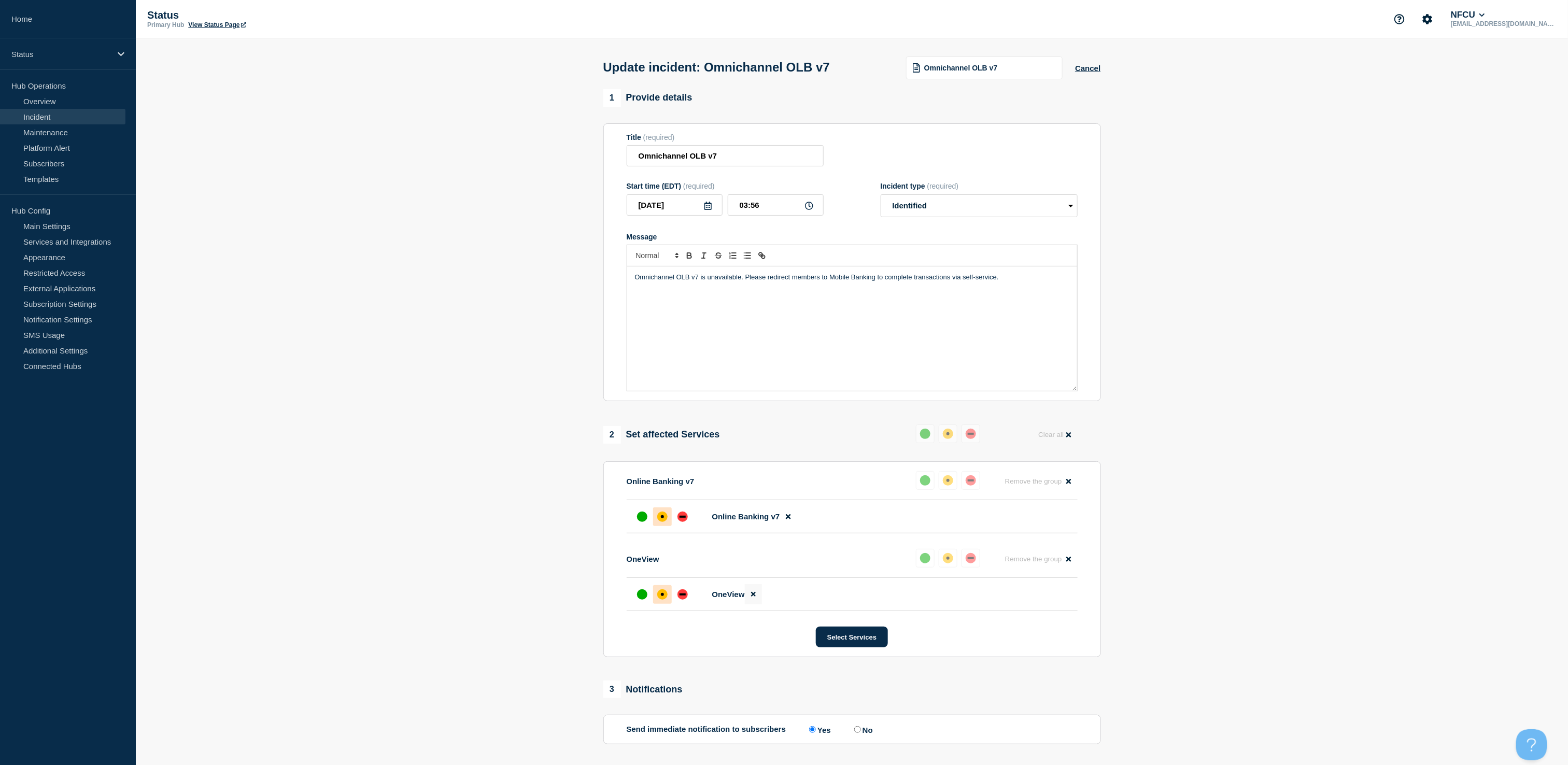
click at [760, 599] on button at bounding box center [754, 594] width 17 height 20
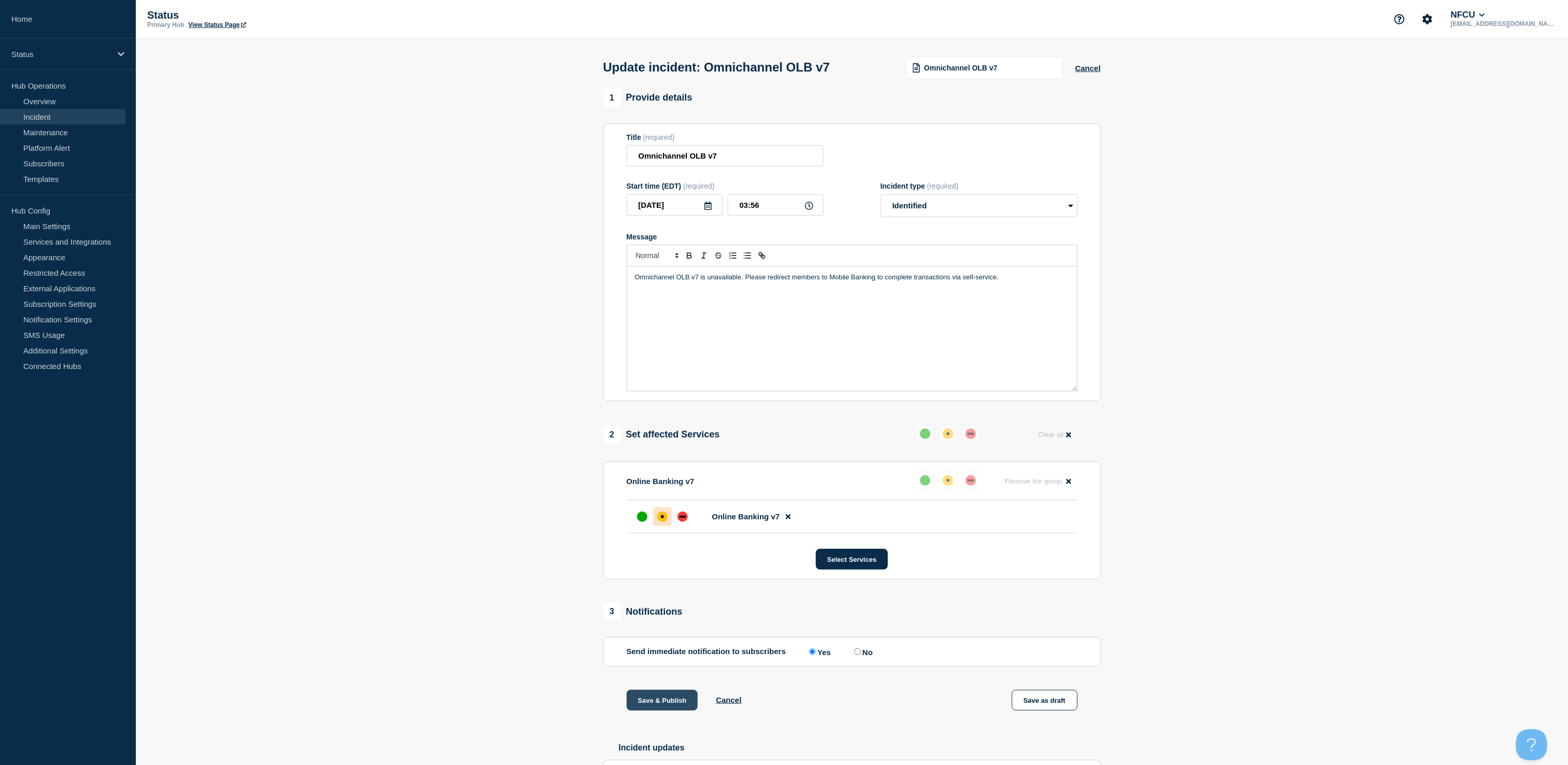
click at [664, 707] on button "Save & Publish" at bounding box center [662, 700] width 72 height 21
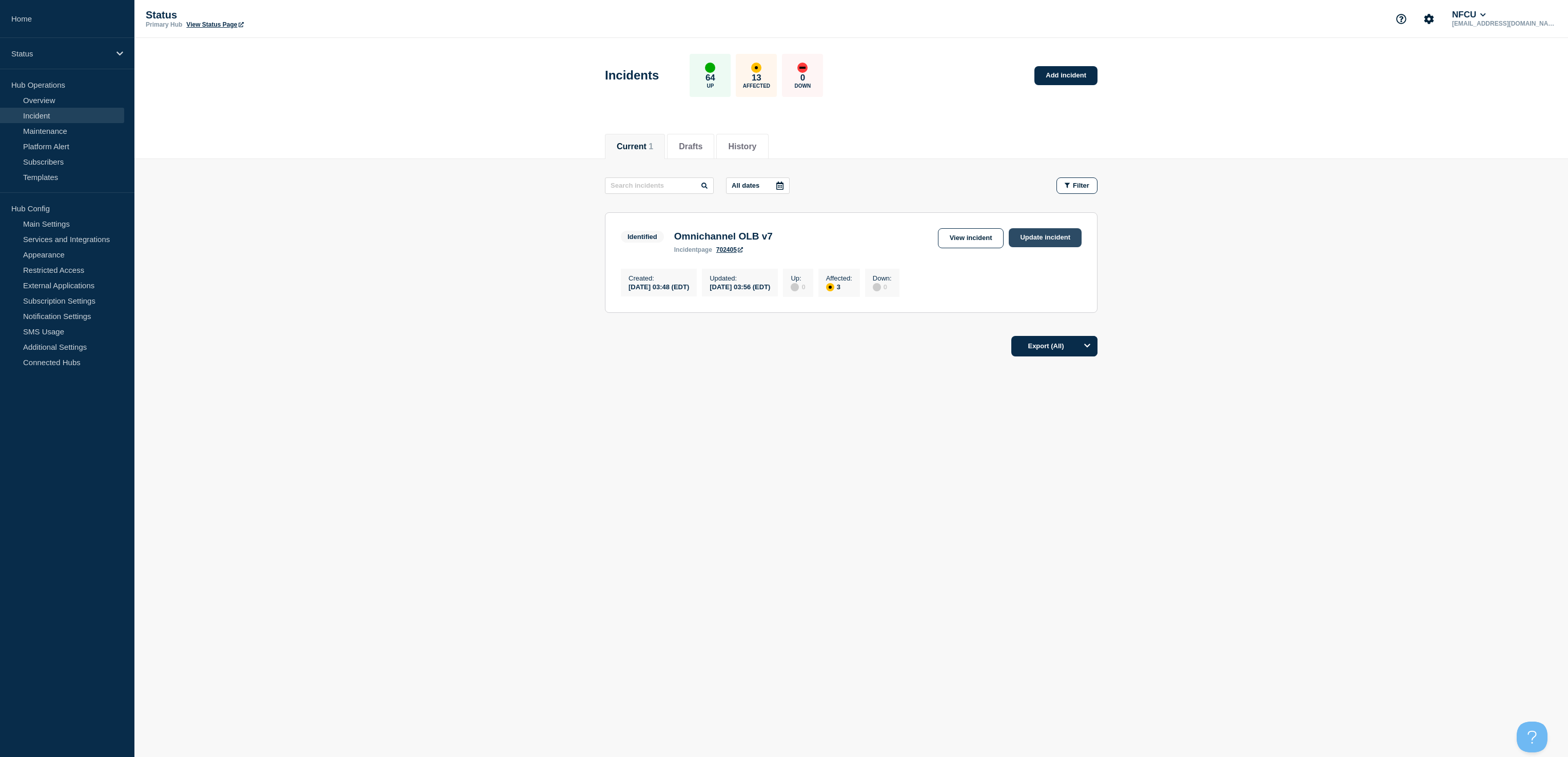
click at [1059, 234] on link "Update incident" at bounding box center [1045, 238] width 73 height 19
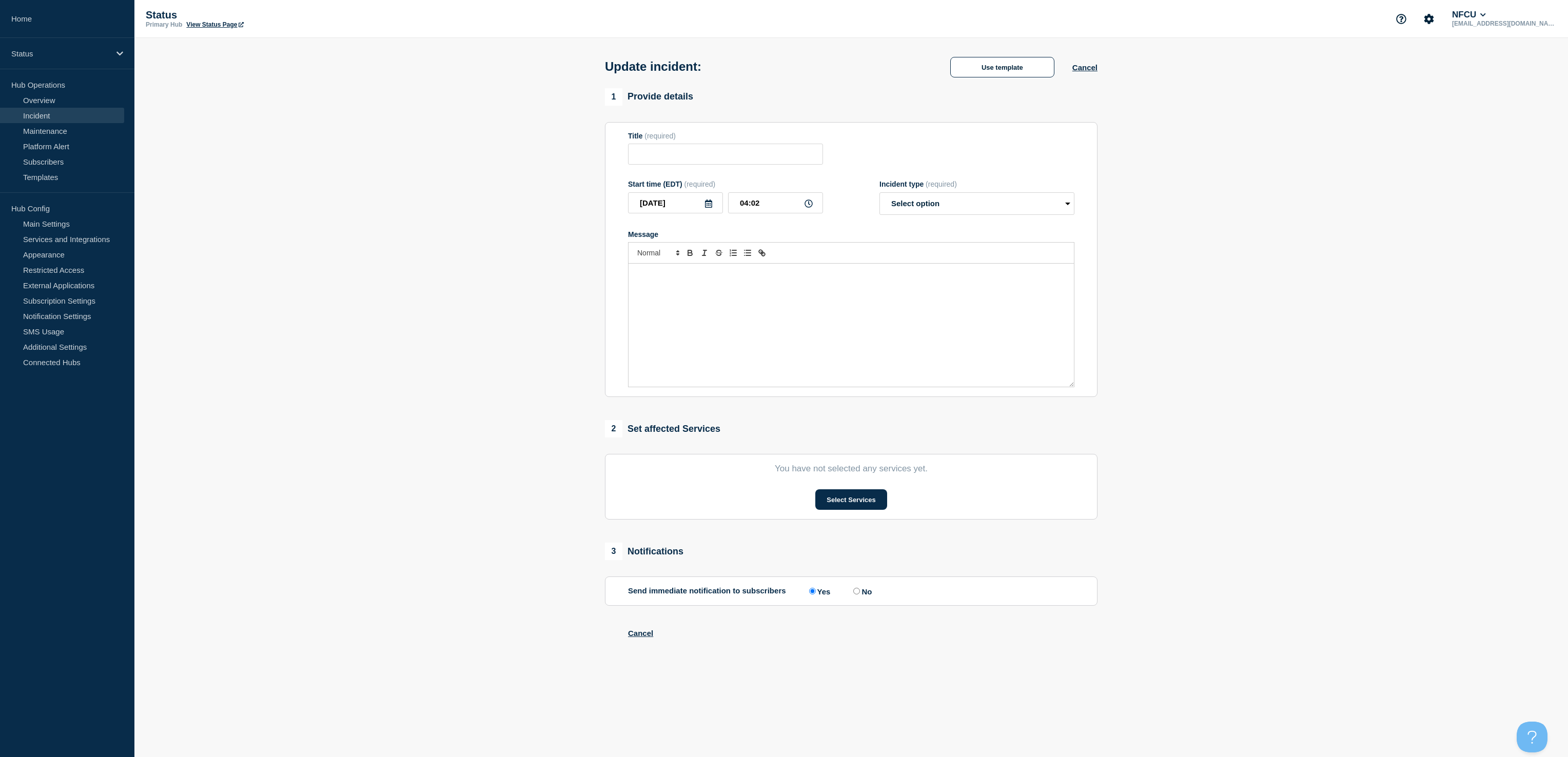
type input "Omnichannel OLB v7"
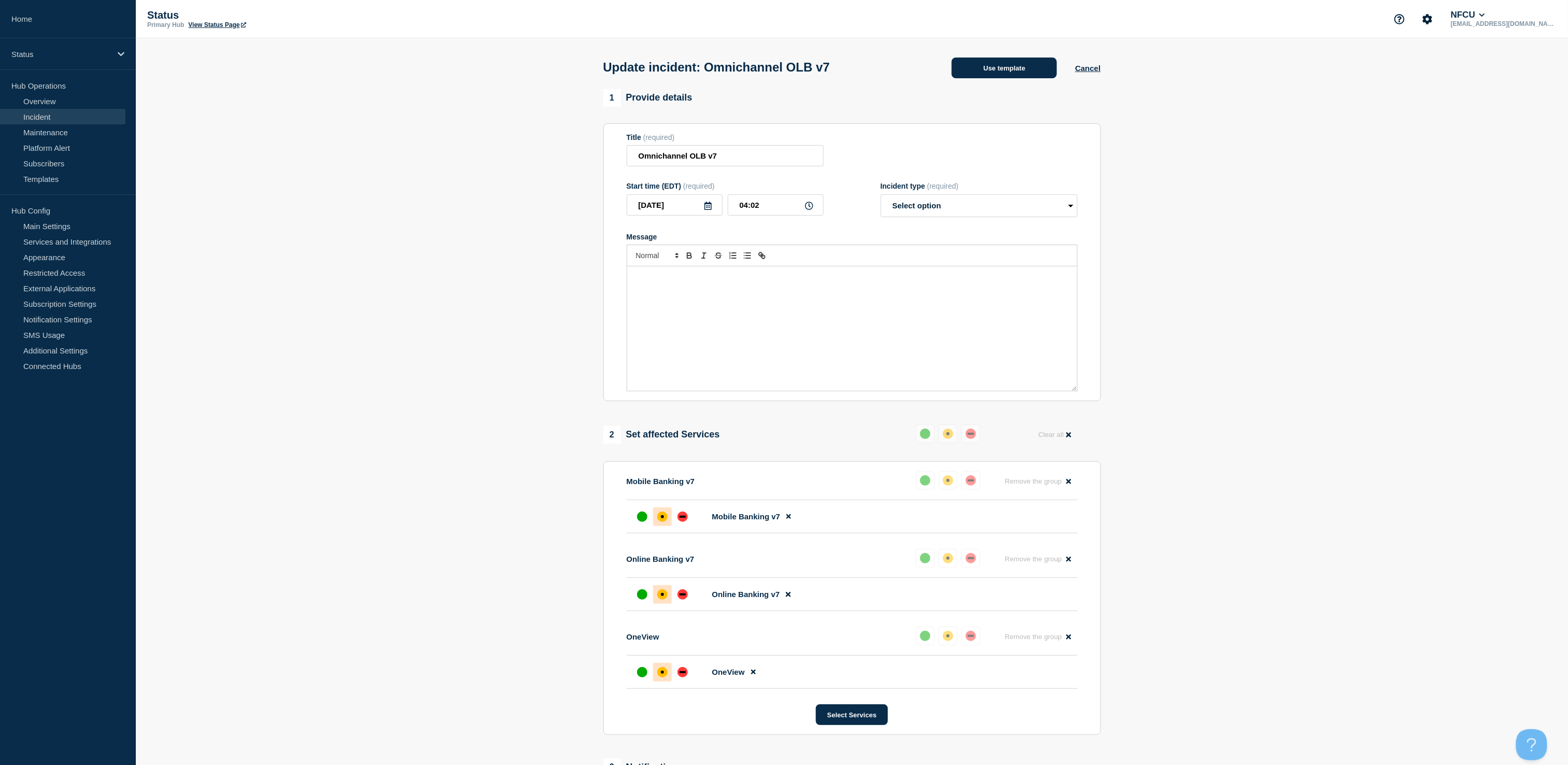
click at [1004, 77] on button "Use template" at bounding box center [1004, 68] width 106 height 21
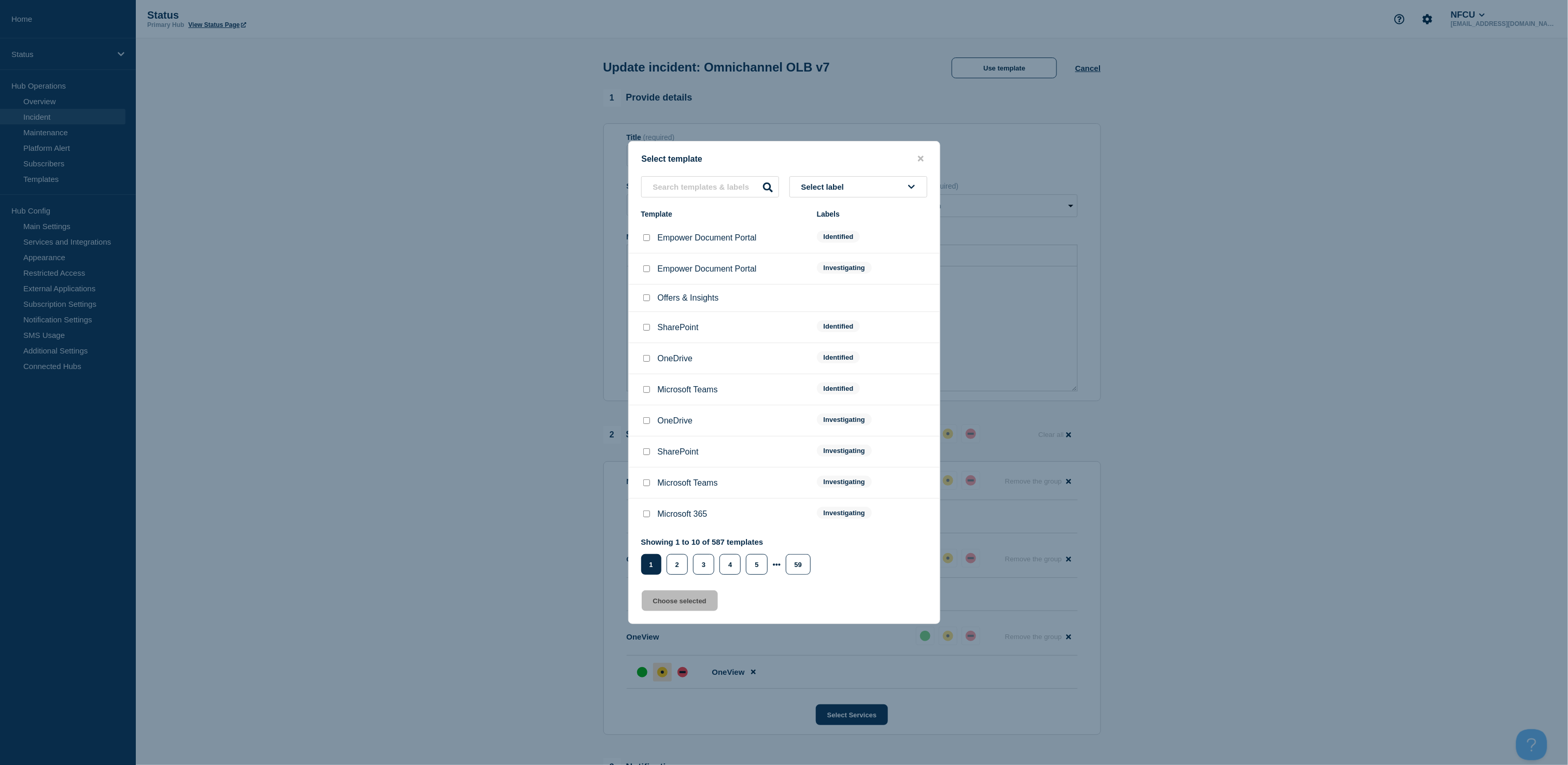
click at [837, 178] on button "Select label" at bounding box center [859, 187] width 138 height 21
click at [810, 342] on button "Resolved" at bounding box center [859, 350] width 138 height 21
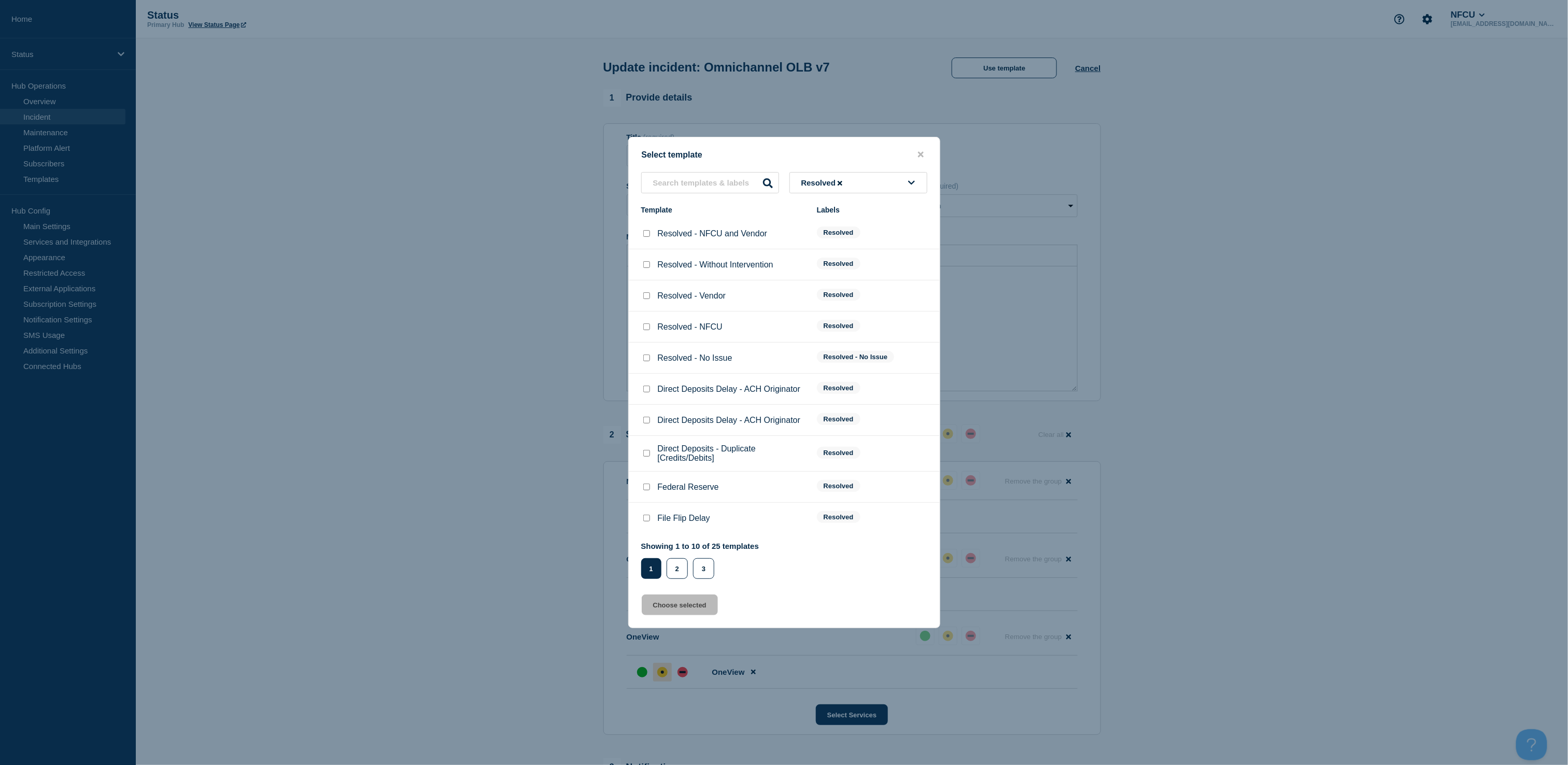
click at [648, 330] on input "Resolved - NFCU checkbox" at bounding box center [646, 326] width 7 height 7
checkbox input "true"
click at [677, 601] on button "Choose selected" at bounding box center [679, 604] width 76 height 21
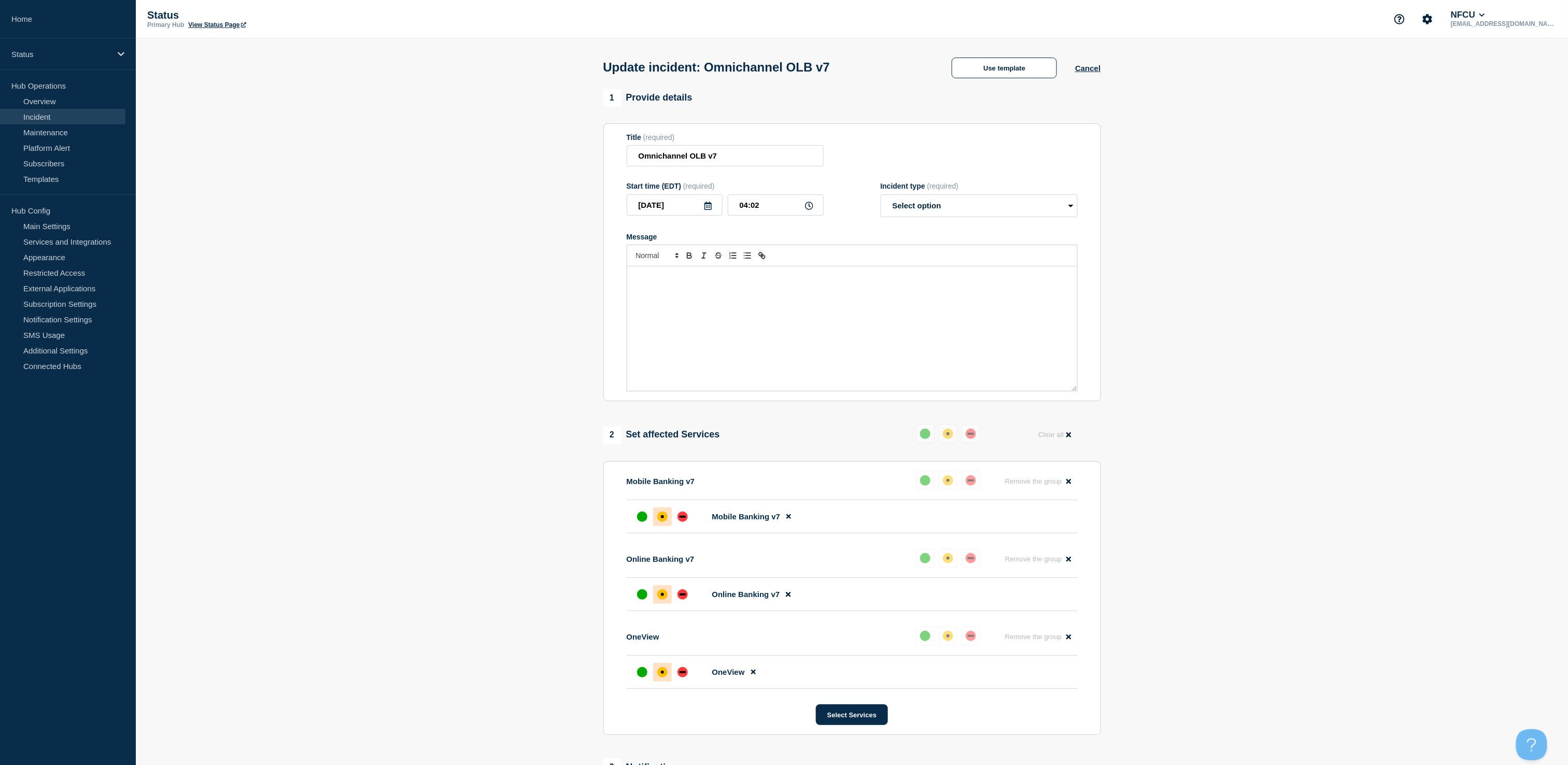
select select "resolved"
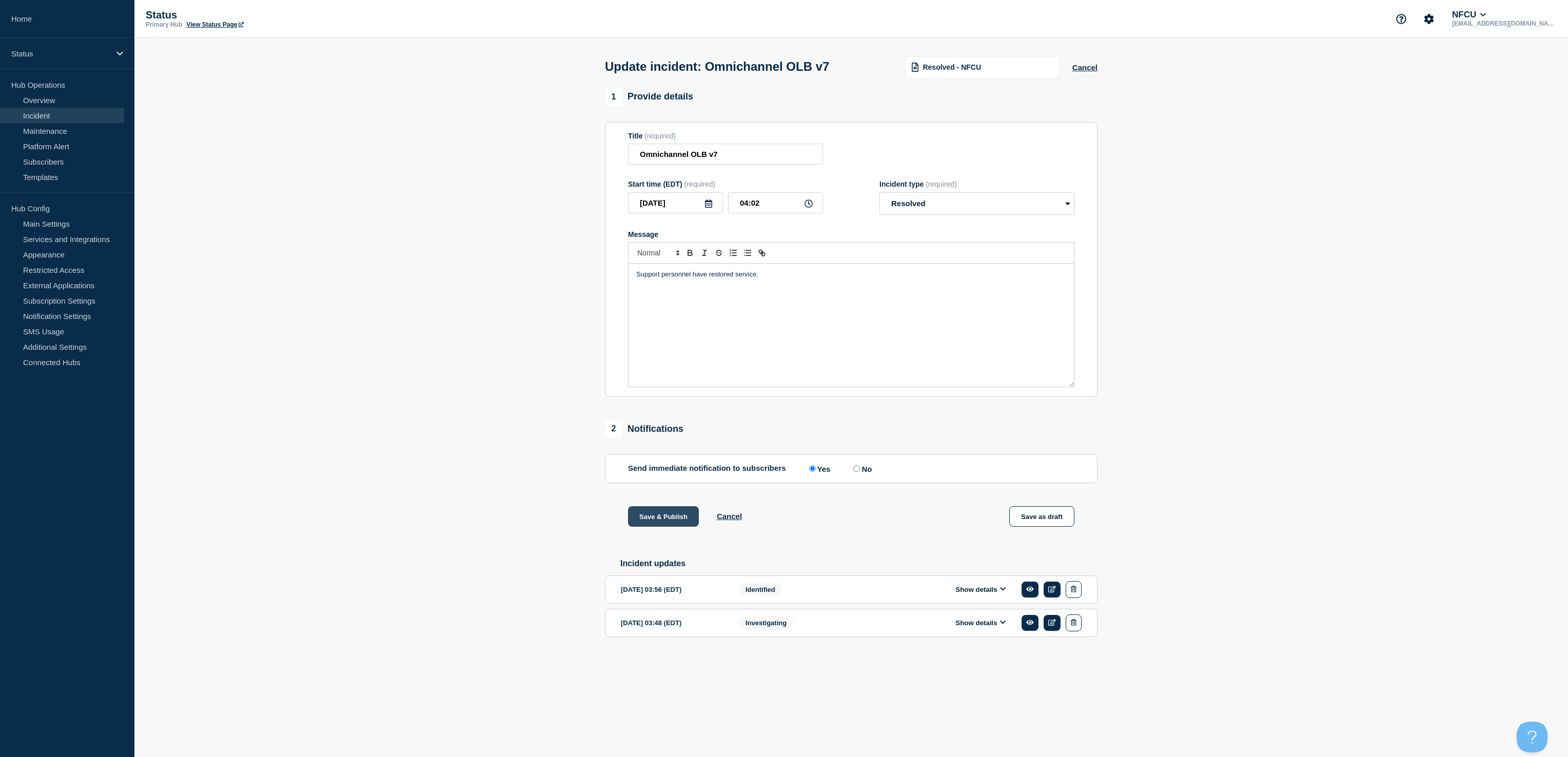
click at [656, 521] on button "Save & Publish" at bounding box center [663, 516] width 71 height 20
